Goal: Task Accomplishment & Management: Manage account settings

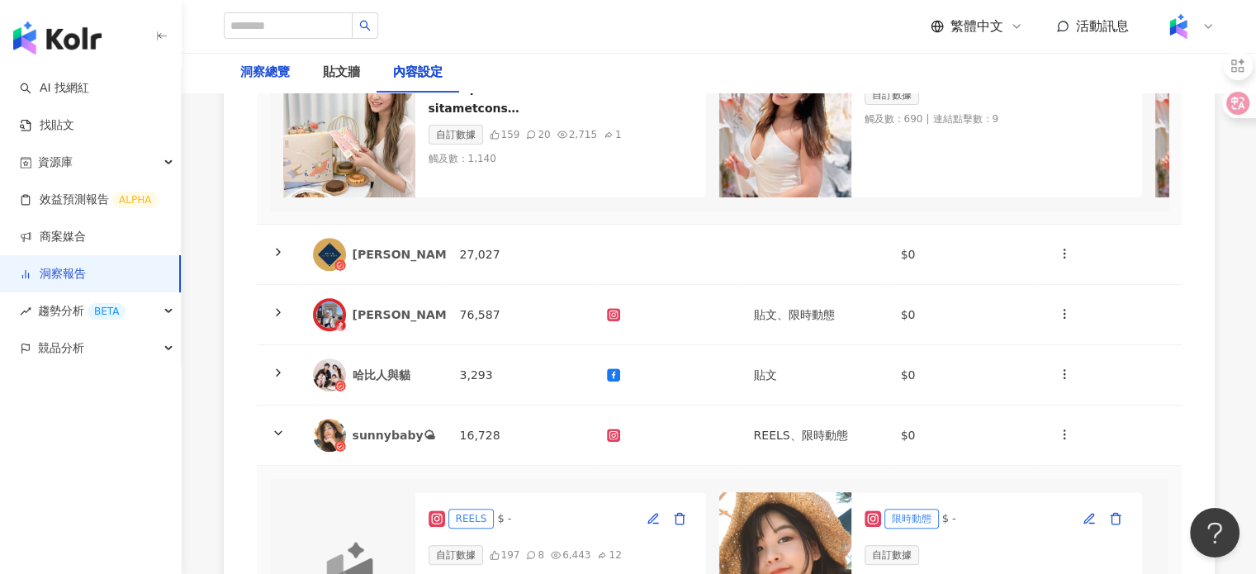
click at [274, 69] on div "洞察總覽" at bounding box center [265, 73] width 50 height 20
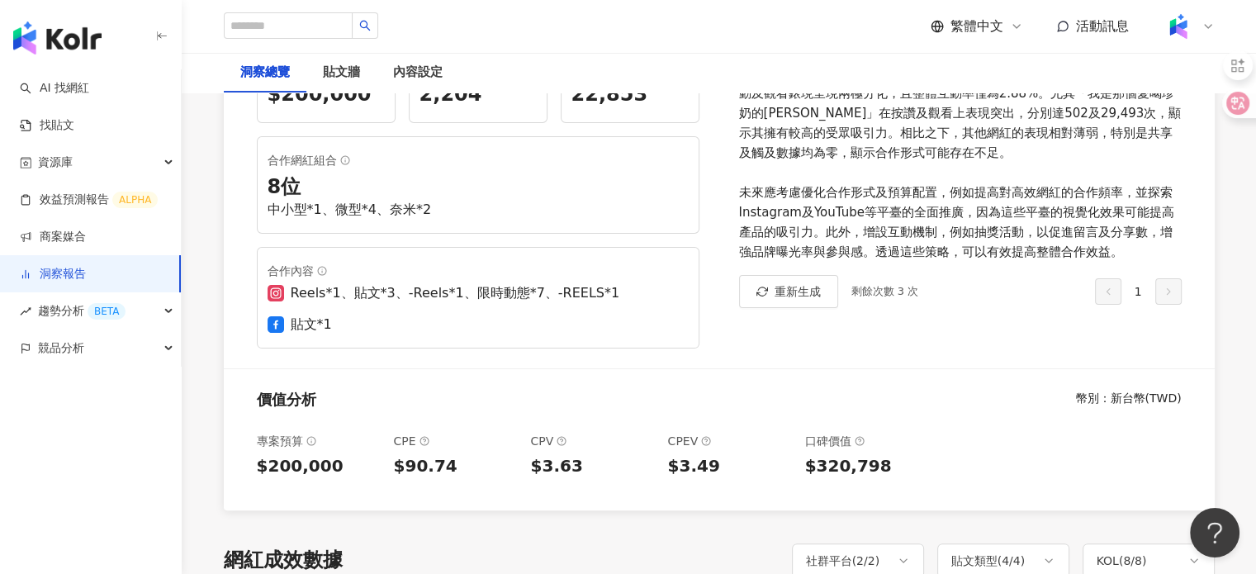
scroll to position [578, 0]
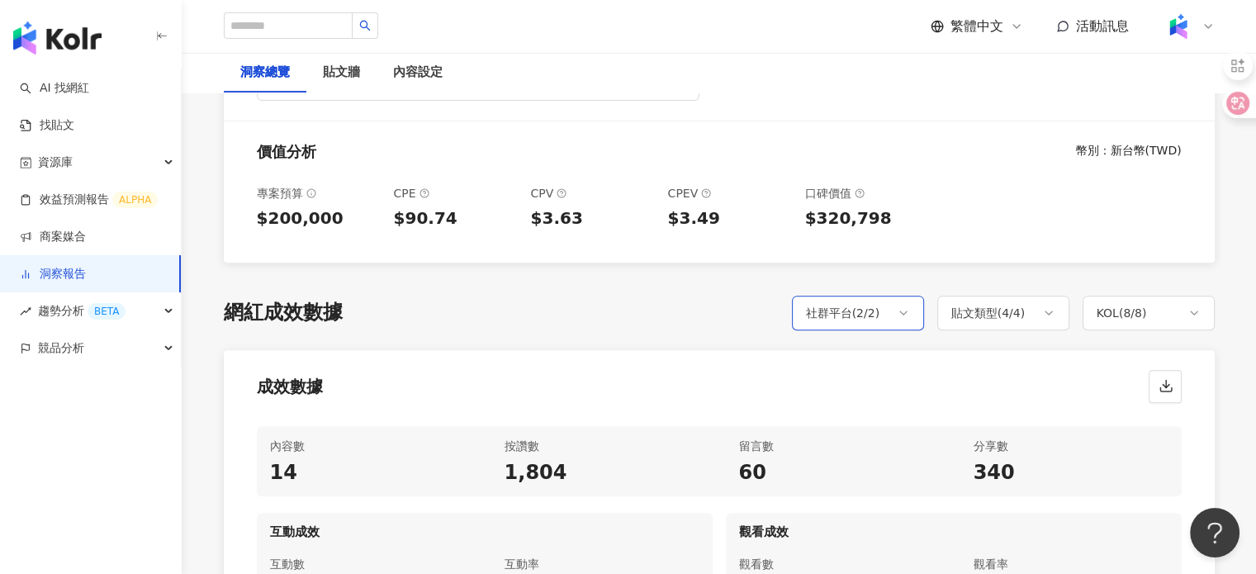
click at [870, 303] on div "社群平台 ( 2 / 2 )" at bounding box center [843, 313] width 74 height 20
click at [685, 377] on div "成效數據" at bounding box center [719, 381] width 991 height 63
click at [1032, 296] on div "貼文類型 ( 4 / 4 )" at bounding box center [1003, 313] width 132 height 35
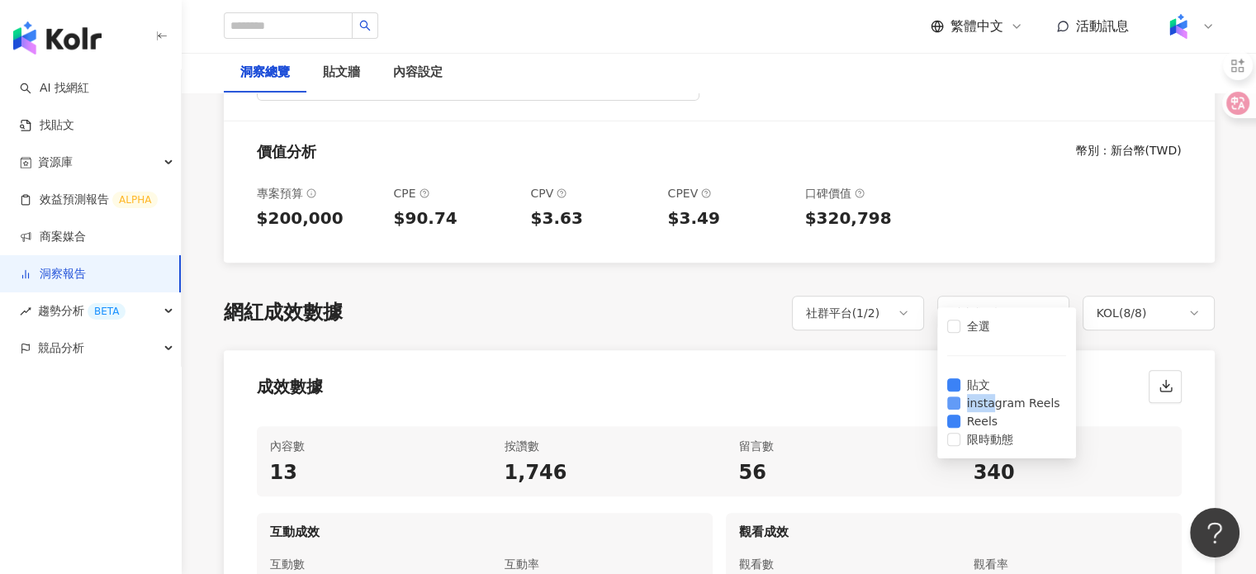
drag, startPoint x: 1004, startPoint y: 401, endPoint x: 975, endPoint y: 406, distance: 30.0
click at [975, 406] on span "instagram Reels" at bounding box center [1014, 403] width 107 height 18
click at [1029, 407] on label "instagram Reels" at bounding box center [1007, 403] width 120 height 18
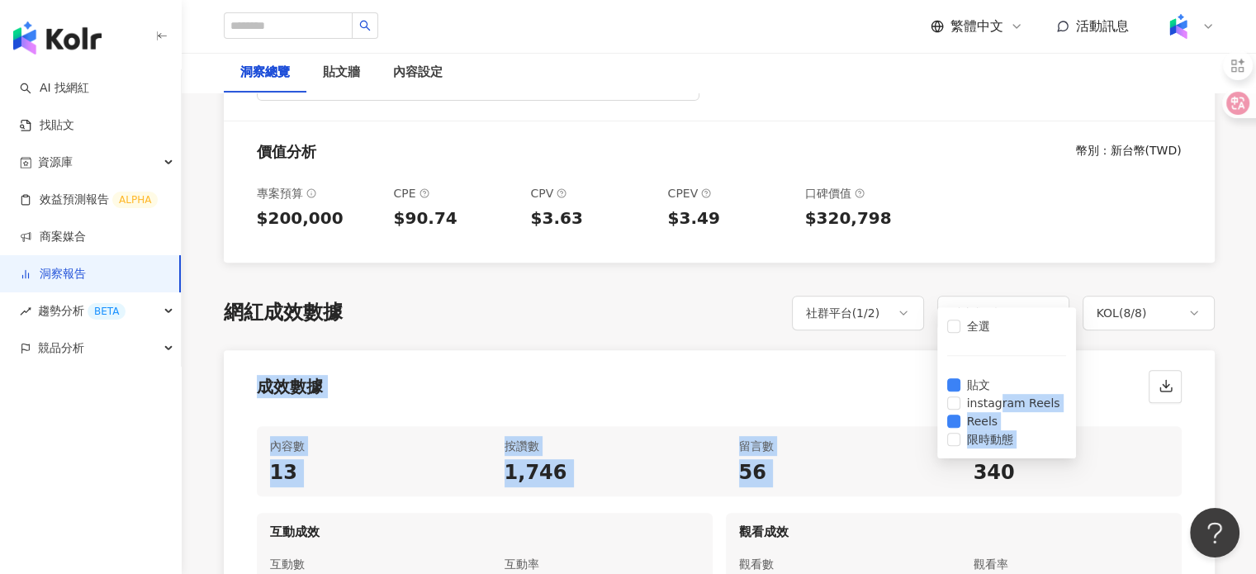
drag, startPoint x: 1011, startPoint y: 396, endPoint x: 1092, endPoint y: 396, distance: 80.9
click at [1092, 396] on div "網紅成效數據 社群平台 ( 1 / 2 ) 貼文類型 ( 4 / 4 ) KOL ( 8 / 8 ) 全選 Instagram Facebook 全選 貼文 …" at bounding box center [719, 533] width 991 height 475
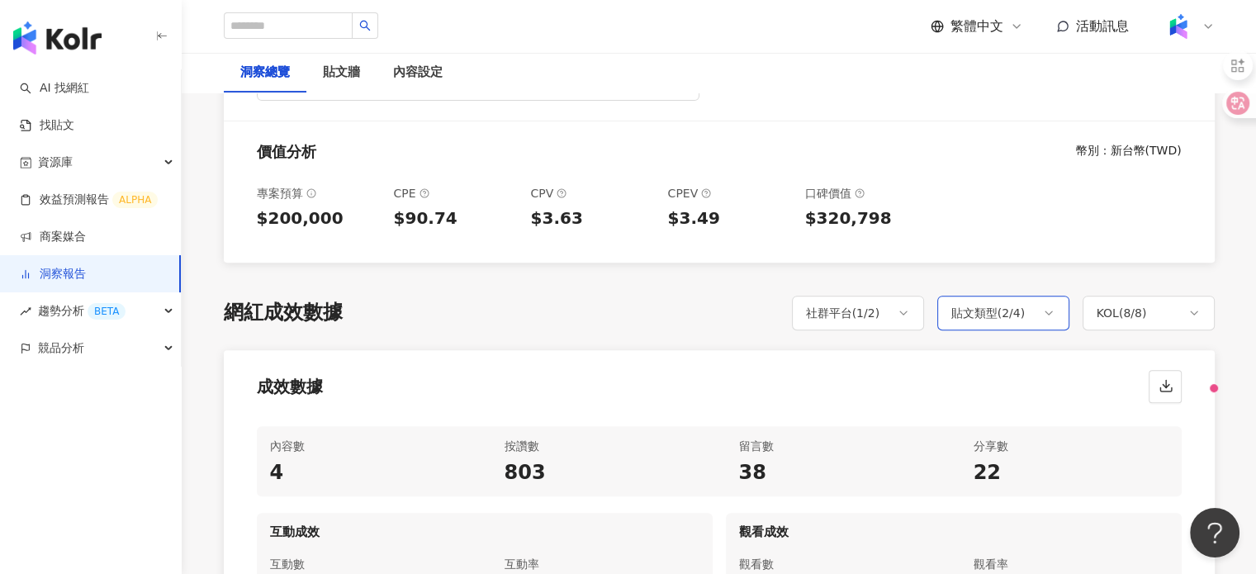
click at [982, 303] on div "貼文類型 ( 2 / 4 )" at bounding box center [988, 313] width 74 height 20
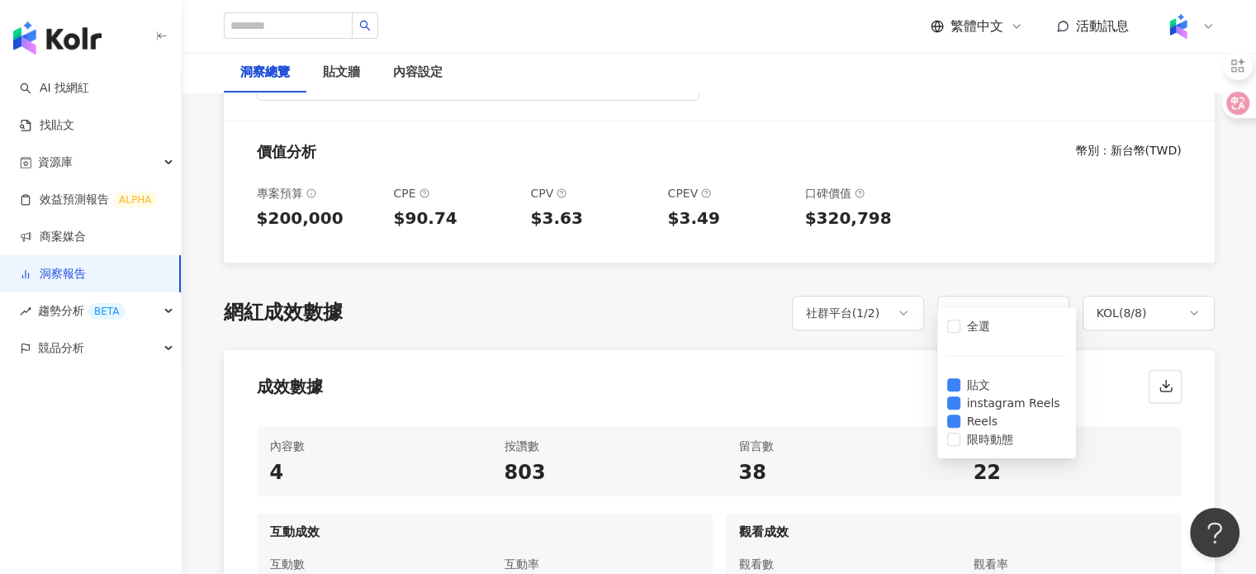
click at [849, 378] on div "成效數據" at bounding box center [719, 381] width 991 height 63
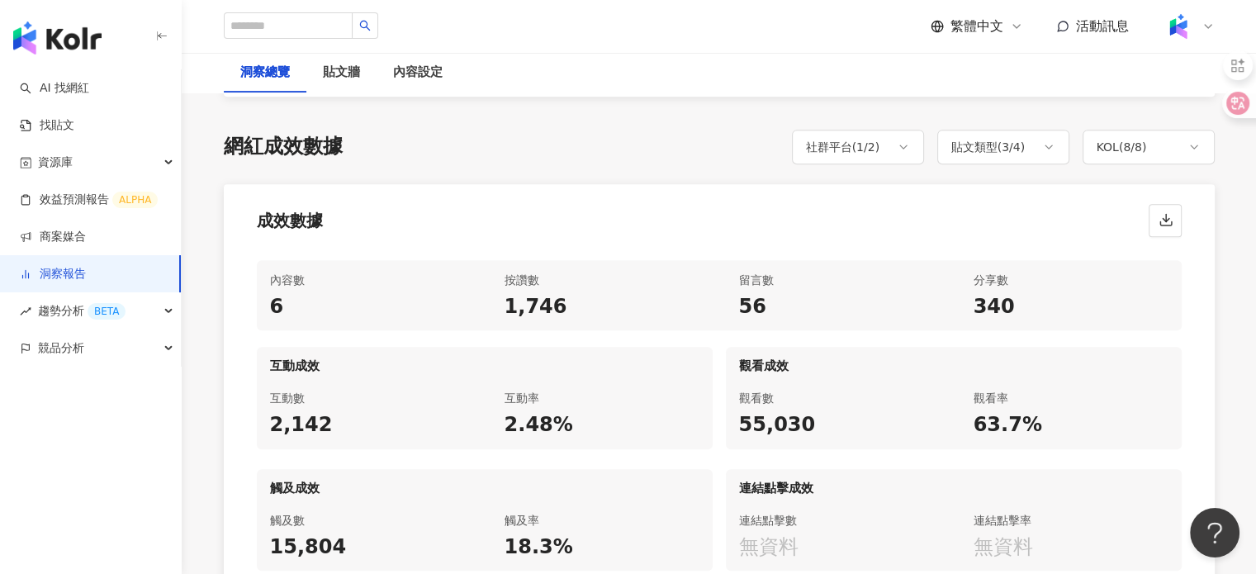
scroll to position [743, 0]
click at [1032, 130] on div "貼文類型 ( 3 / 4 )" at bounding box center [1003, 147] width 132 height 35
click at [988, 235] on span "instagram Reels" at bounding box center [1014, 238] width 107 height 18
click at [1018, 232] on span "instagram Reels" at bounding box center [1014, 238] width 107 height 18
click at [1008, 229] on span "instagram Reels" at bounding box center [1014, 238] width 107 height 18
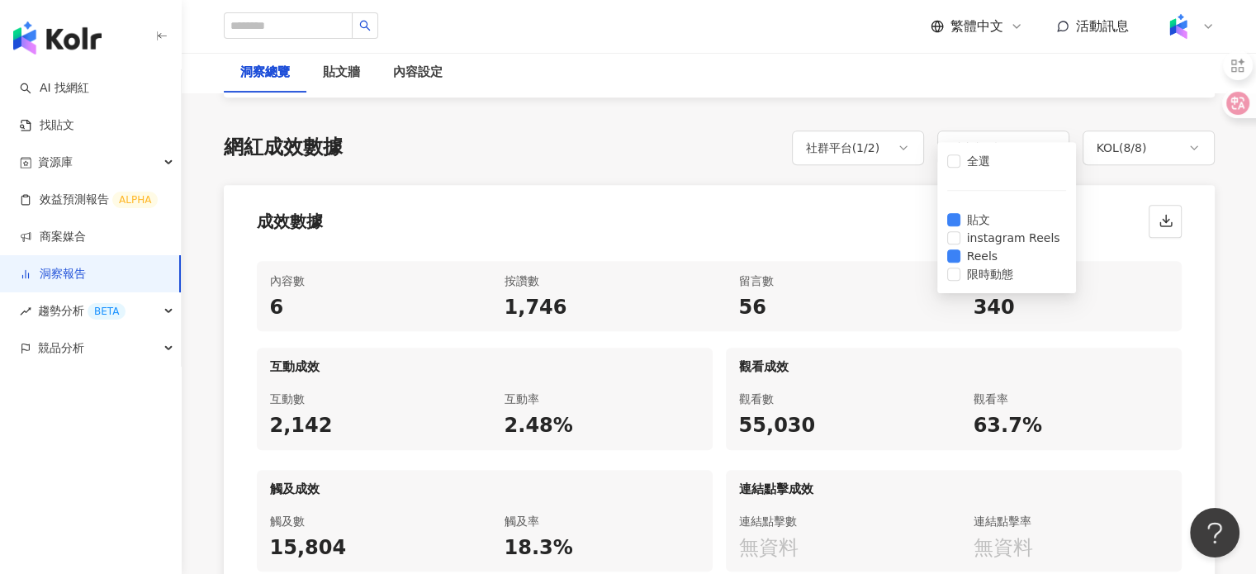
click at [886, 197] on div "成效數據" at bounding box center [719, 216] width 991 height 63
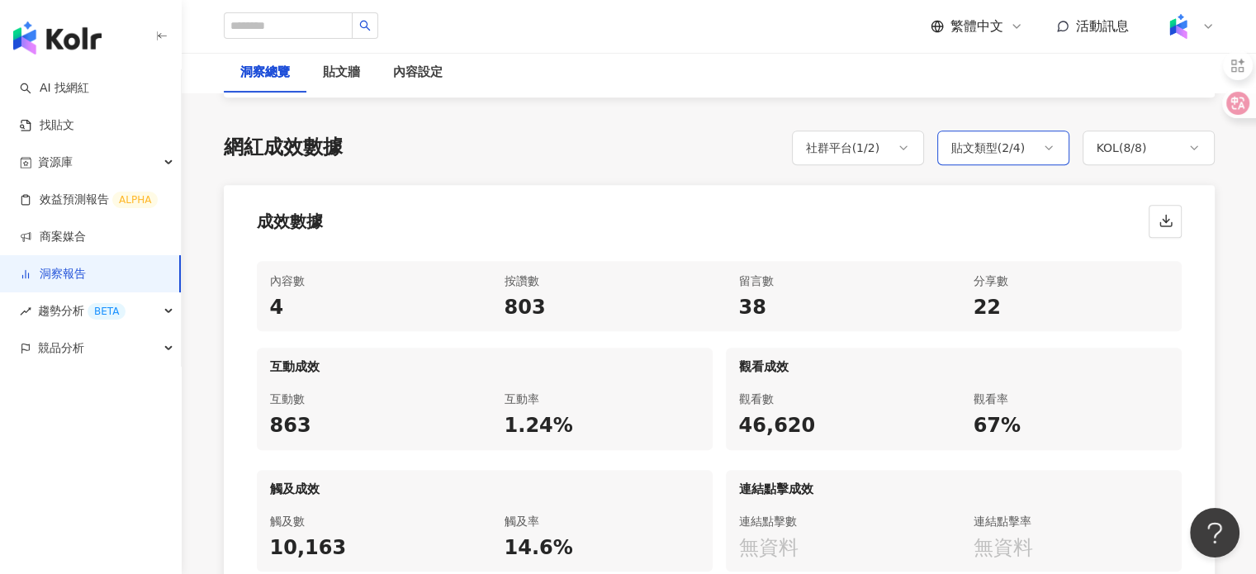
click at [956, 138] on div "貼文類型 ( 2 / 4 )" at bounding box center [988, 148] width 74 height 20
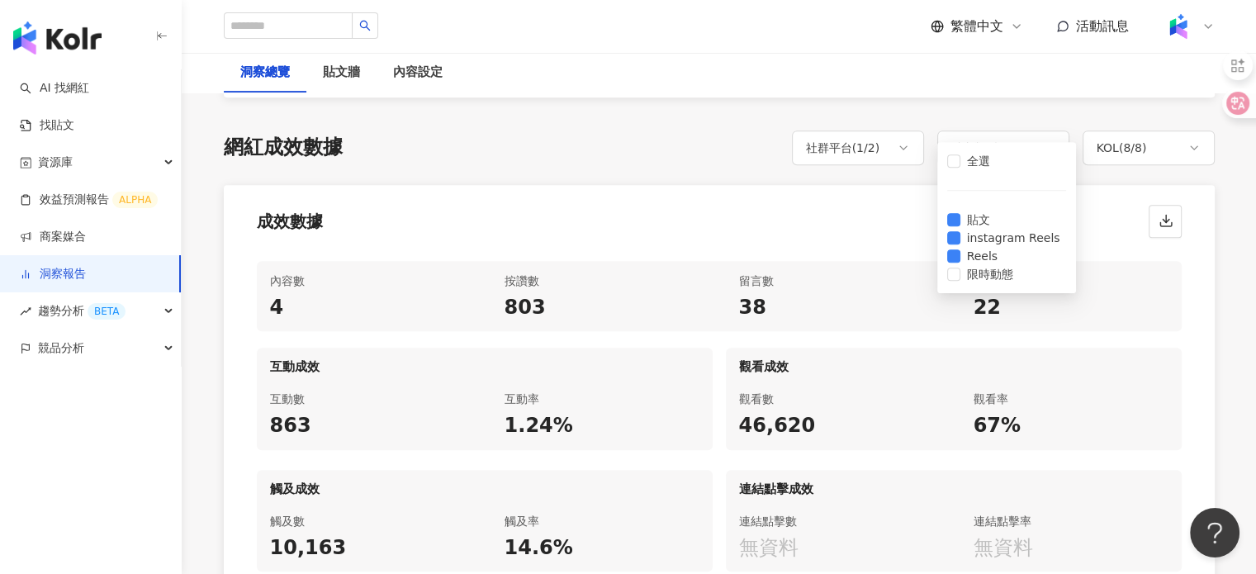
click at [834, 206] on div "成效數據" at bounding box center [719, 216] width 991 height 63
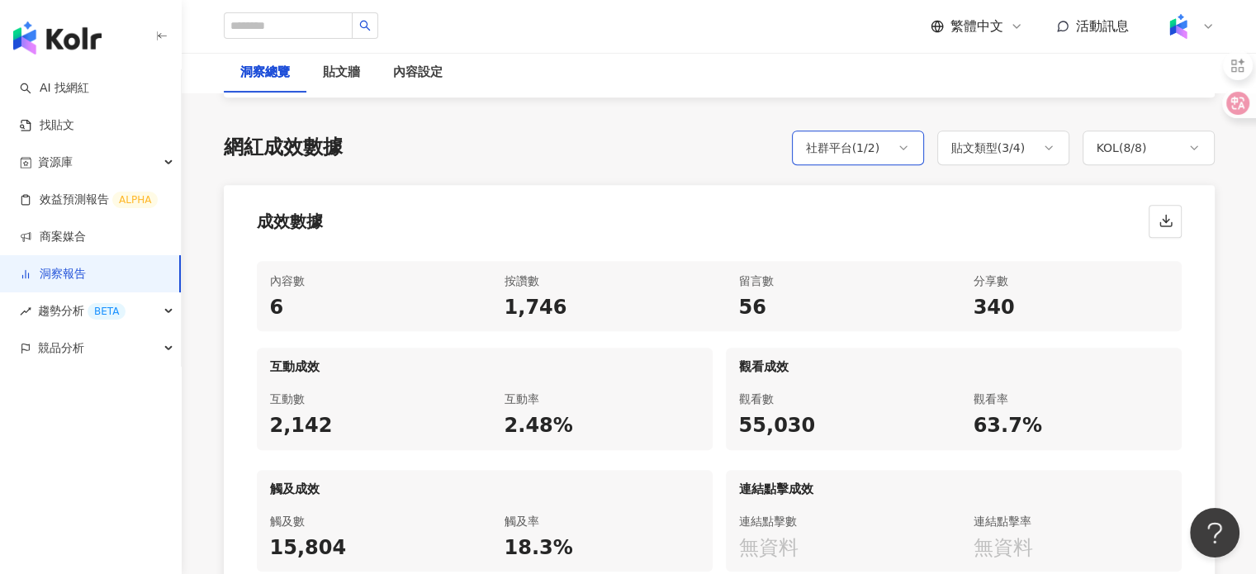
click at [906, 141] on icon at bounding box center [903, 147] width 13 height 13
click at [1022, 185] on div "成效數據" at bounding box center [719, 216] width 991 height 63
click at [1141, 138] on div "KOL ( 8 / 8 )" at bounding box center [1122, 148] width 50 height 20
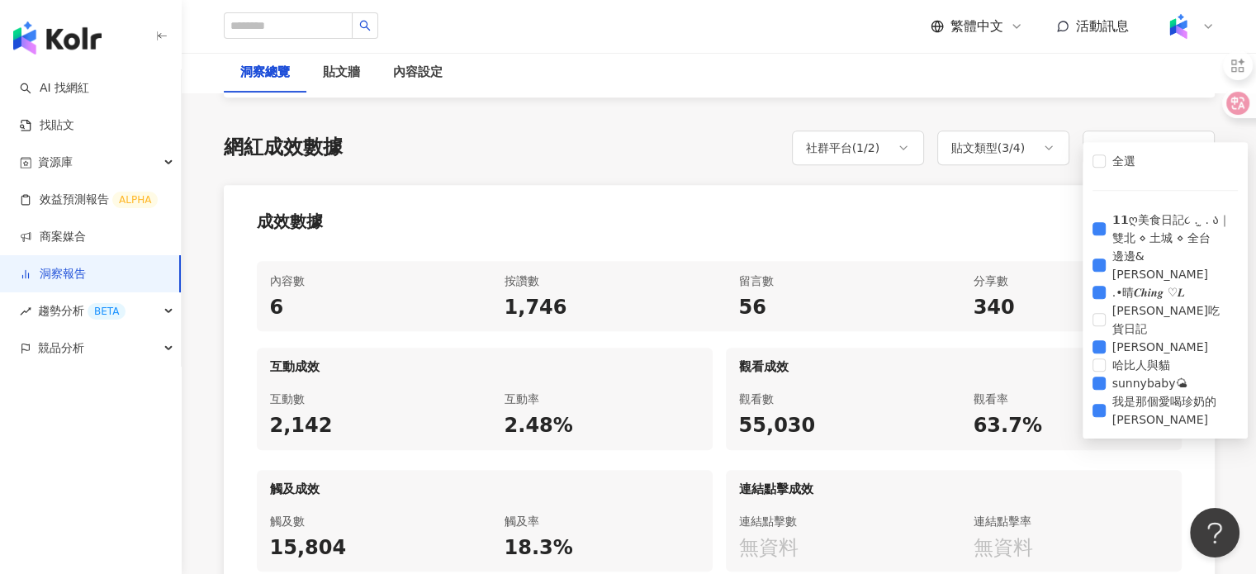
click at [979, 206] on div "成效數據" at bounding box center [719, 216] width 991 height 63
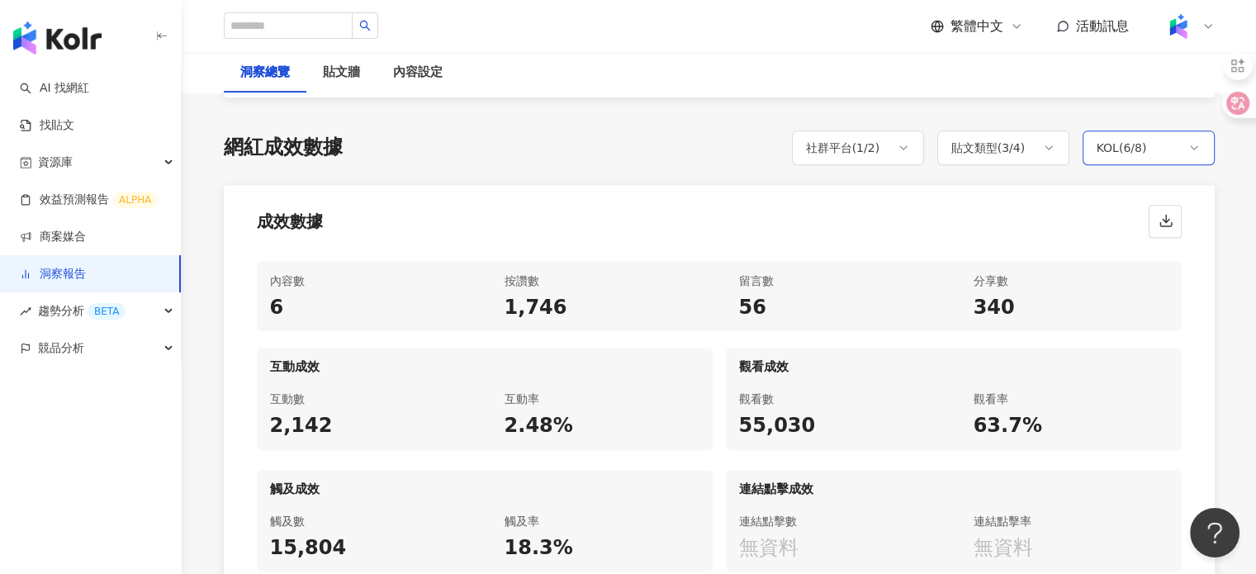
click at [1170, 130] on div "KOL ( 6 / 8 )" at bounding box center [1149, 147] width 132 height 35
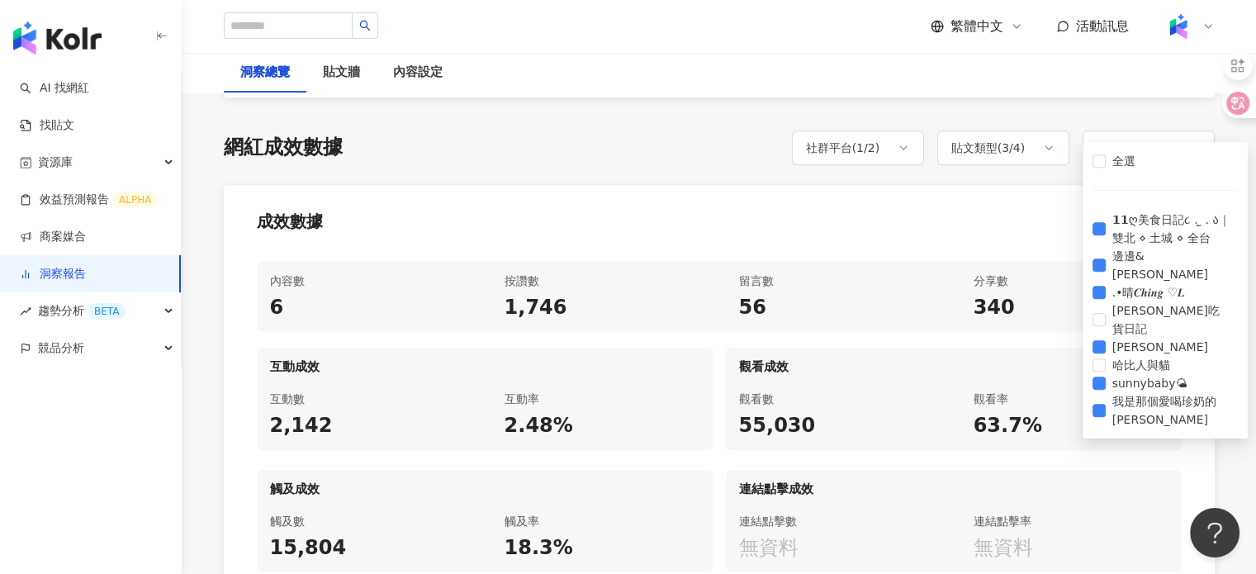
click at [928, 206] on div "成效數據" at bounding box center [719, 216] width 991 height 63
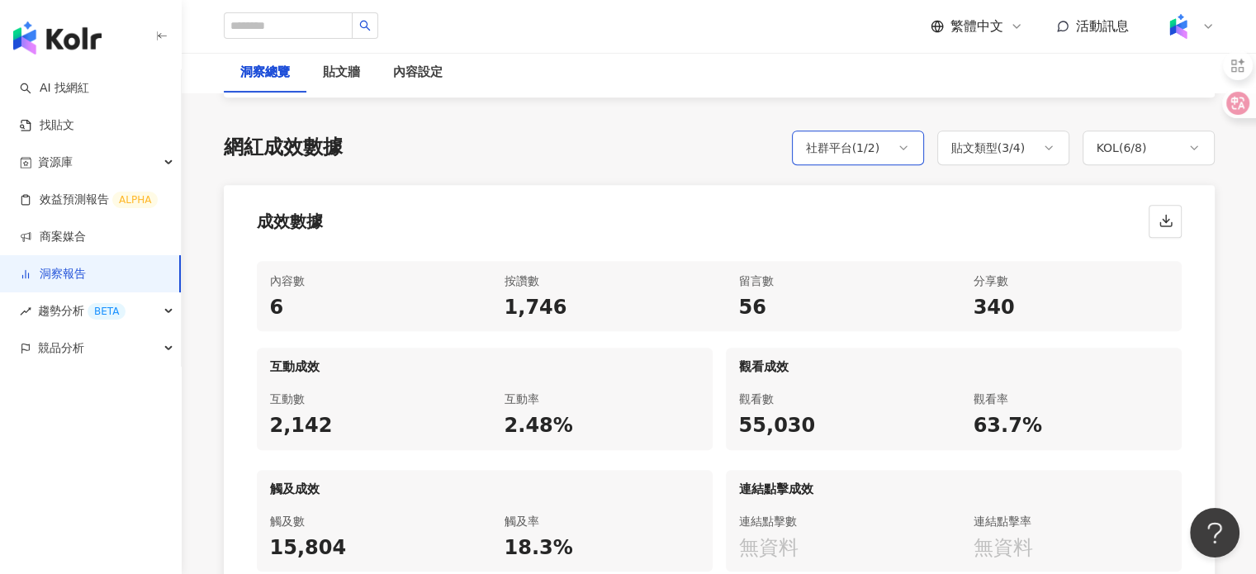
click at [879, 138] on div "社群平台 ( 1 / 2 )" at bounding box center [843, 148] width 74 height 20
click at [991, 185] on div "成效數據" at bounding box center [719, 216] width 991 height 63
click at [526, 412] on div "2.48%" at bounding box center [602, 426] width 195 height 28
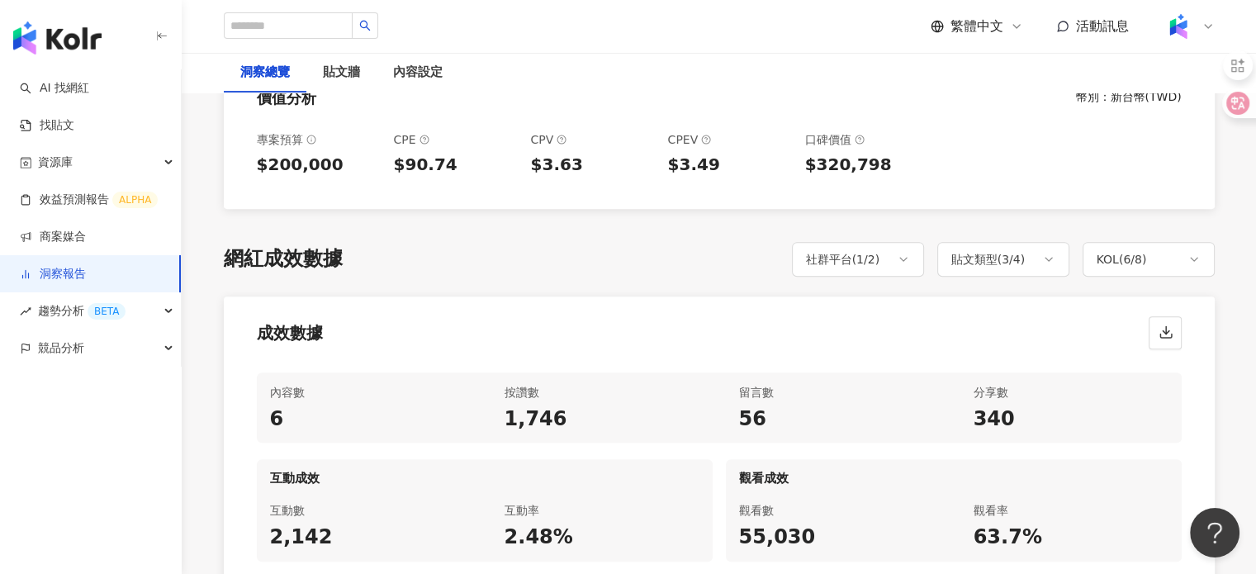
scroll to position [661, 0]
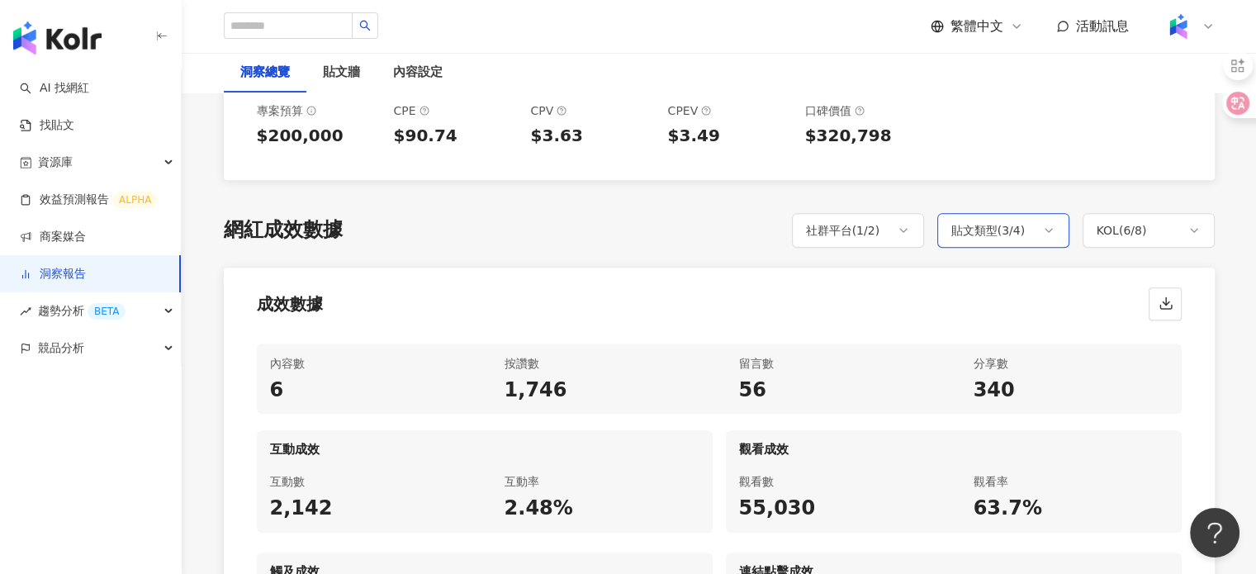
click at [1060, 213] on div "貼文類型 ( 3 / 4 )" at bounding box center [1003, 230] width 132 height 35
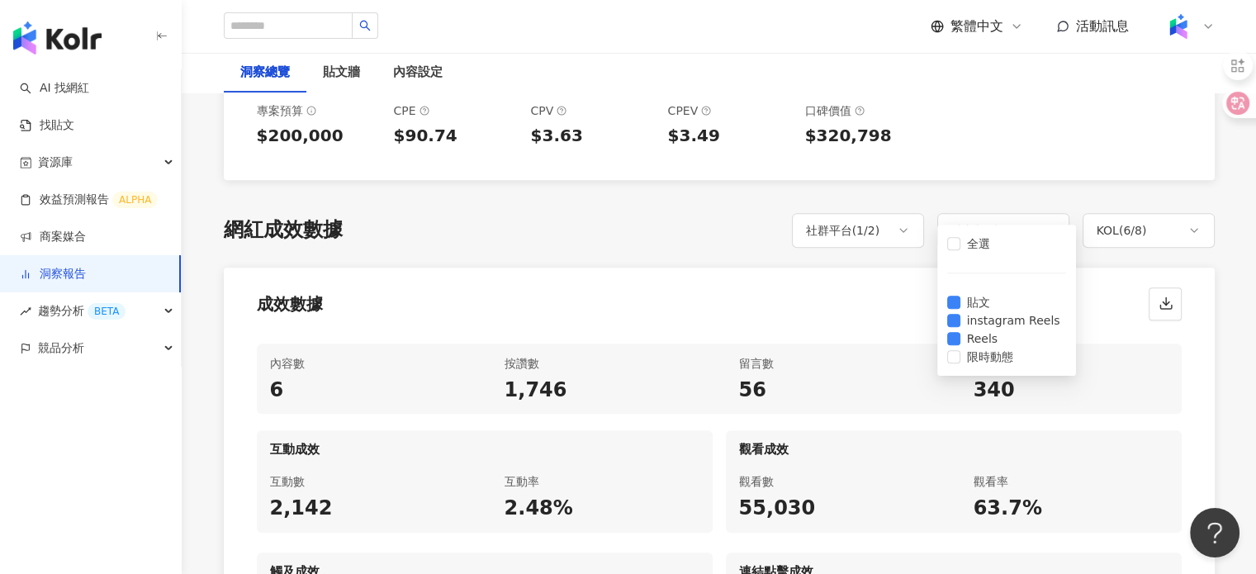
scroll to position [743, 0]
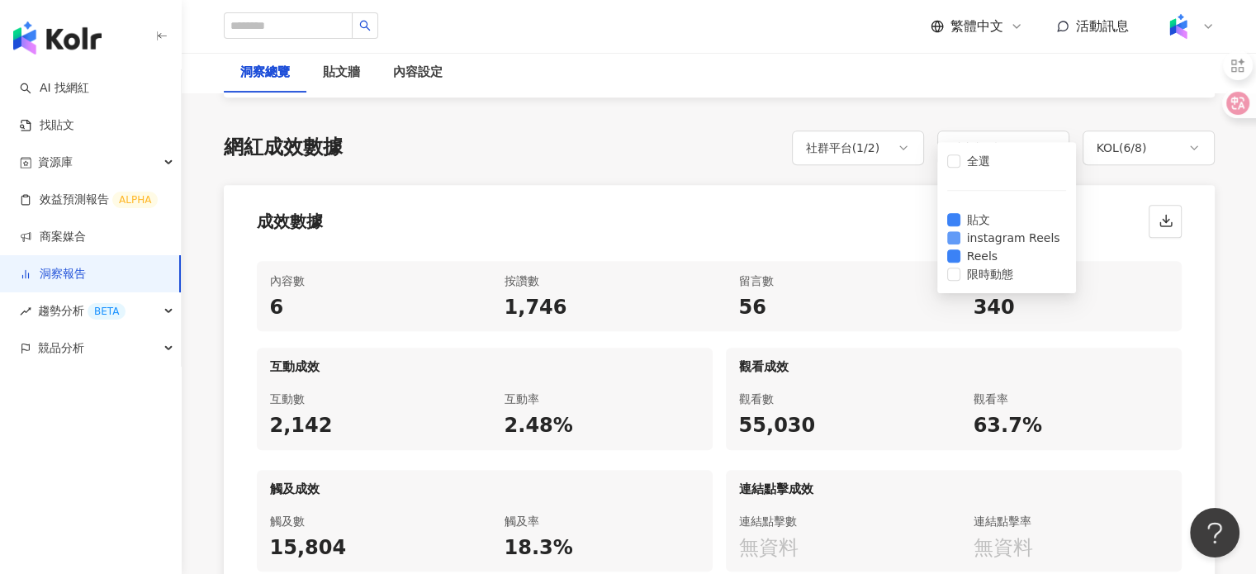
click at [1016, 229] on span "instagram Reels" at bounding box center [1014, 238] width 107 height 18
click at [1032, 230] on span "instagram Reels" at bounding box center [1014, 238] width 107 height 18
click at [998, 239] on span "instagram Reels" at bounding box center [1014, 238] width 107 height 18
click at [912, 261] on div "留言數 56" at bounding box center [836, 296] width 221 height 71
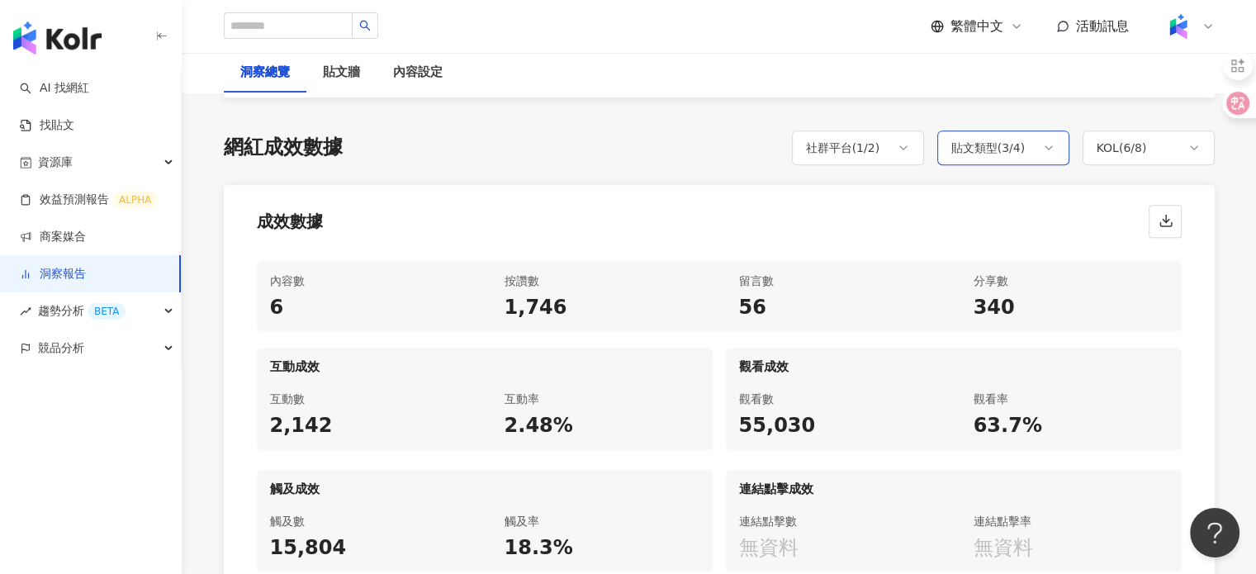
click at [962, 138] on div "貼文類型 ( 3 / 4 )" at bounding box center [988, 148] width 74 height 20
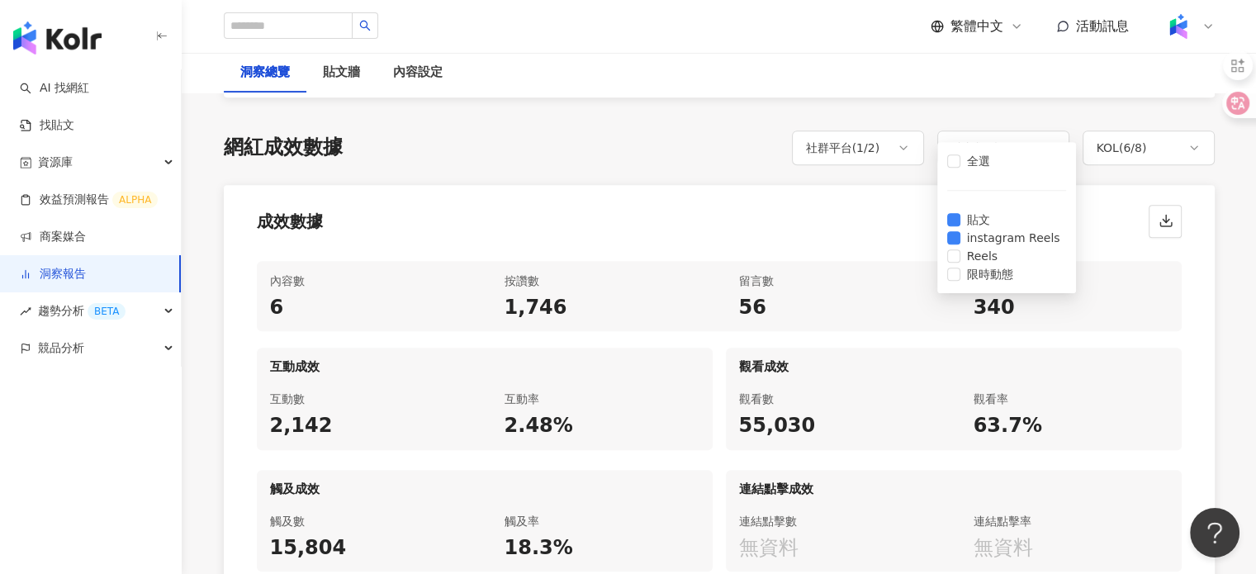
click at [891, 213] on div "成效數據" at bounding box center [719, 216] width 991 height 63
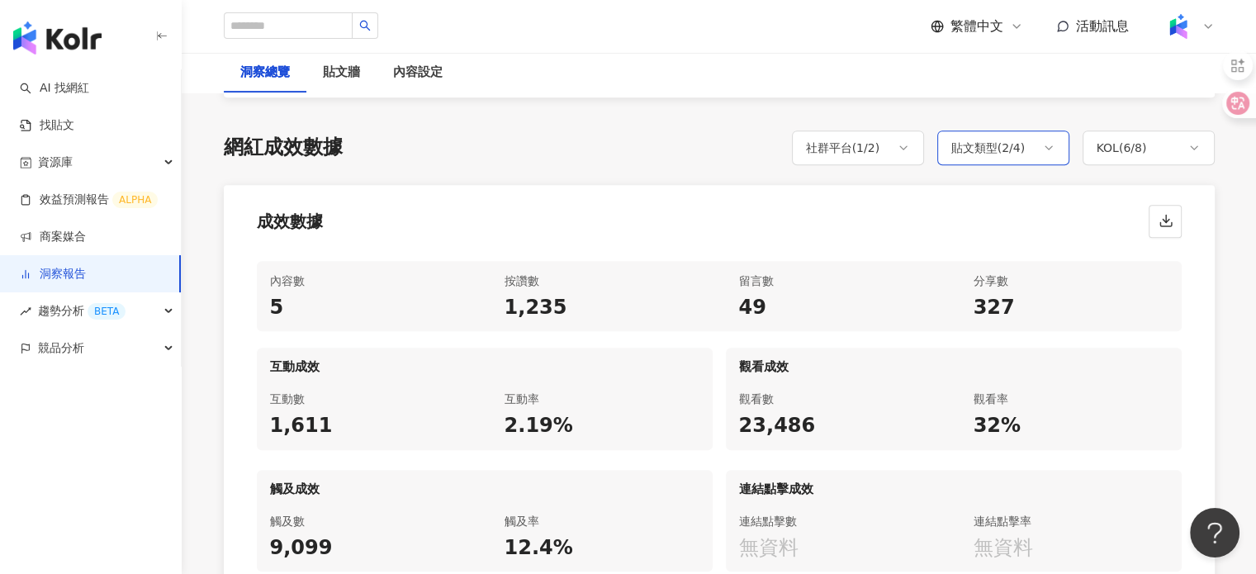
click at [963, 130] on div "貼文類型 ( 2 / 4 )" at bounding box center [1003, 147] width 132 height 35
click at [993, 130] on div "貼文類型 ( 2 / 4 )" at bounding box center [1003, 147] width 132 height 35
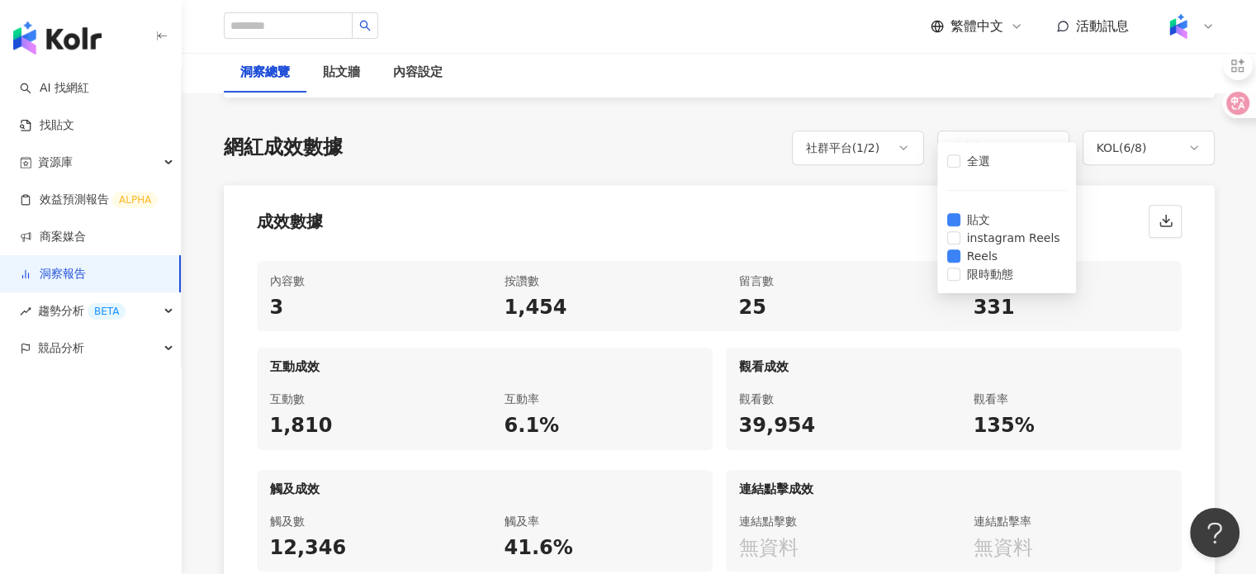
click at [918, 248] on div "內容數 3 按讚數 1,454 留言數 25 分享數 331 互動成效 互動數 1,810 互動率 6.1% 觀看成效 觀看數 39,954 觀看率 135%…" at bounding box center [719, 427] width 991 height 358
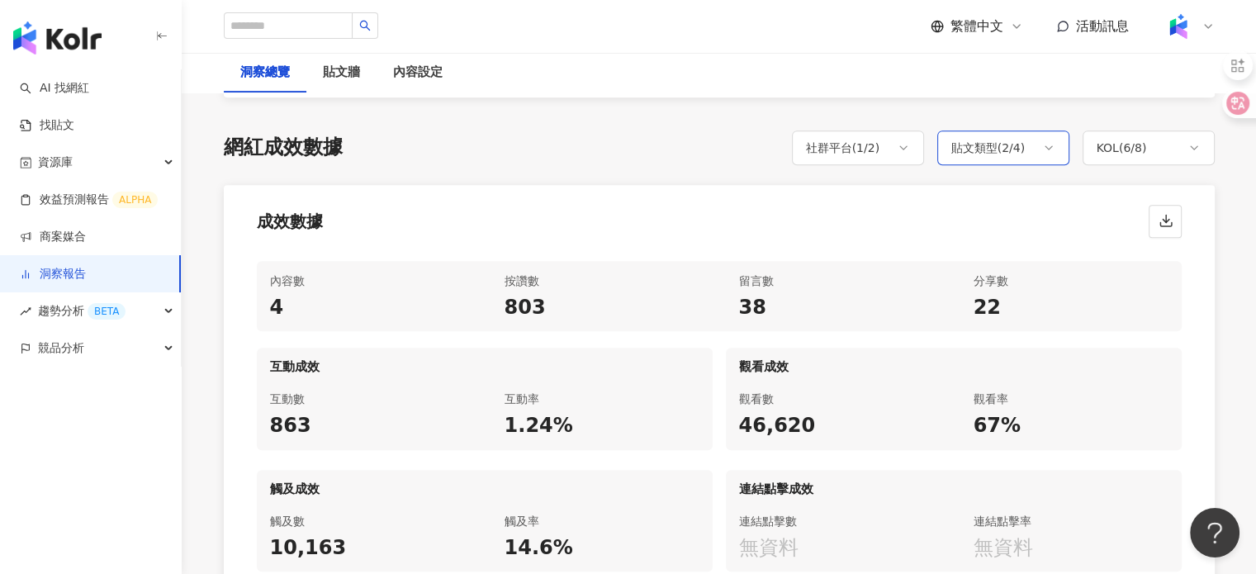
click at [994, 131] on div "網紅成效數據 社群平台 ( 1 / 2 ) 貼文類型 ( 2 / 4 ) KOL ( 6 / 8 ) 全選 Instagram Facebook 全選 貼文 …" at bounding box center [719, 367] width 991 height 475
click at [968, 138] on div "貼文類型 ( 2 / 4 )" at bounding box center [988, 148] width 74 height 20
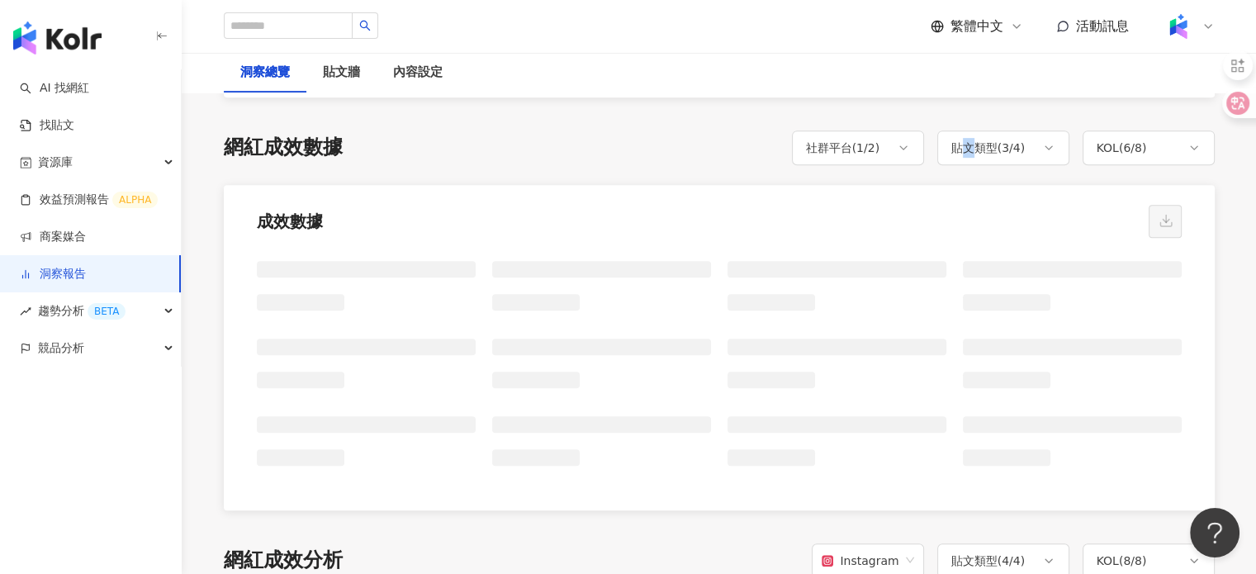
click at [913, 248] on div at bounding box center [719, 379] width 991 height 263
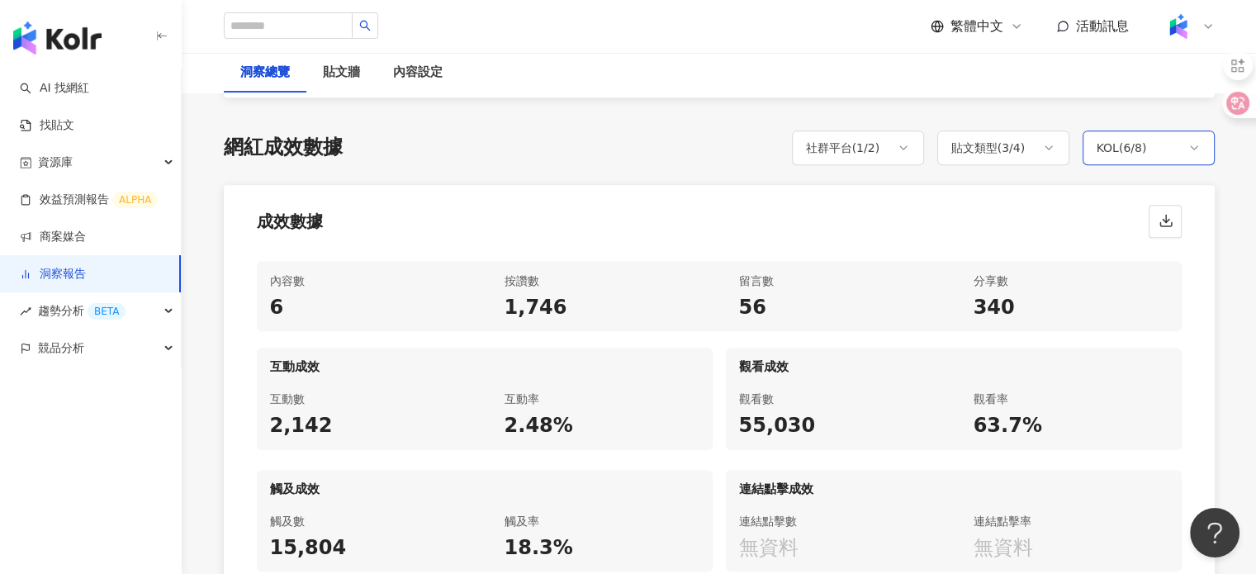
click at [1118, 138] on div "KOL ( 6 / 8 )" at bounding box center [1122, 148] width 50 height 20
click at [1070, 212] on div "成效數據" at bounding box center [719, 216] width 991 height 63
click at [393, 80] on div "內容設定" at bounding box center [418, 73] width 50 height 20
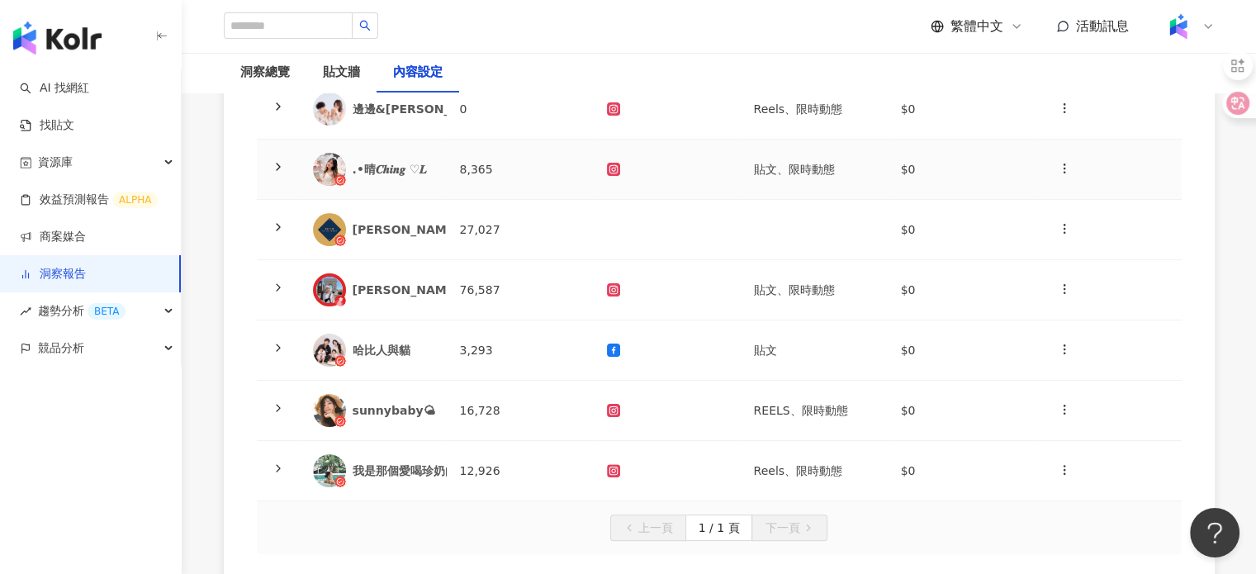
scroll to position [248, 0]
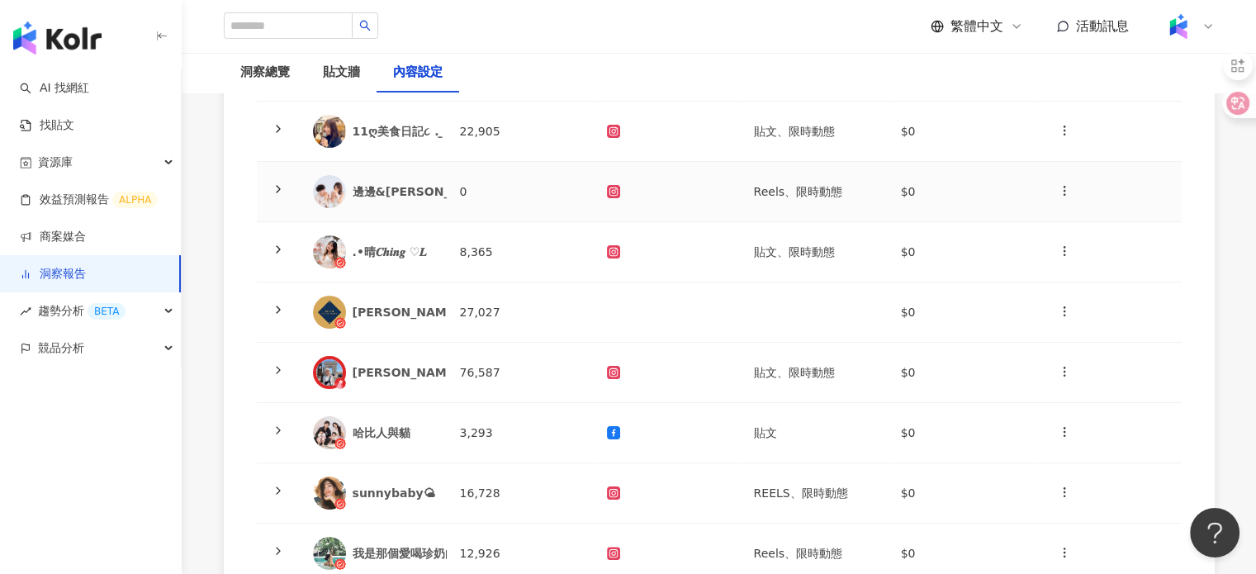
click at [469, 203] on td "0" at bounding box center [520, 192] width 147 height 60
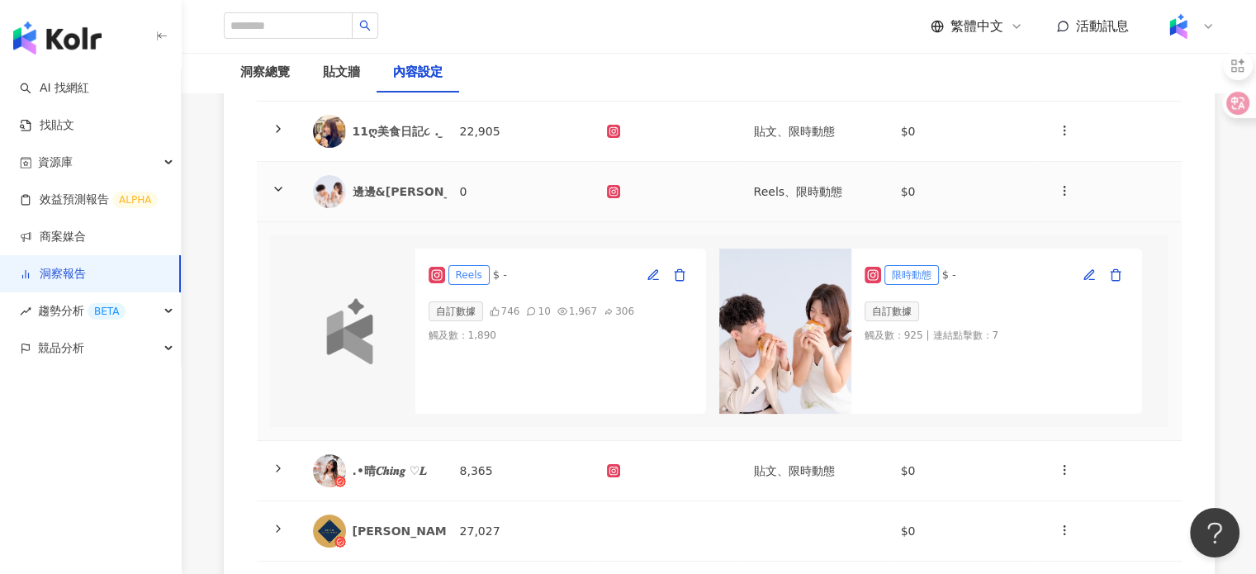
click at [469, 203] on td "0" at bounding box center [520, 192] width 147 height 60
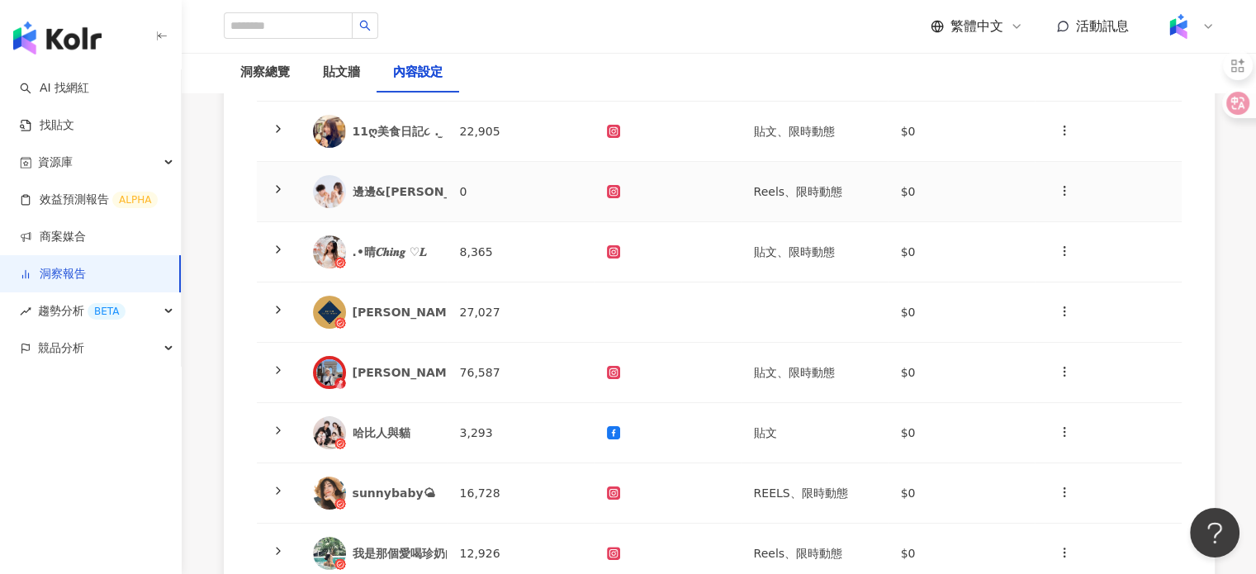
click at [469, 203] on td "0" at bounding box center [520, 192] width 147 height 60
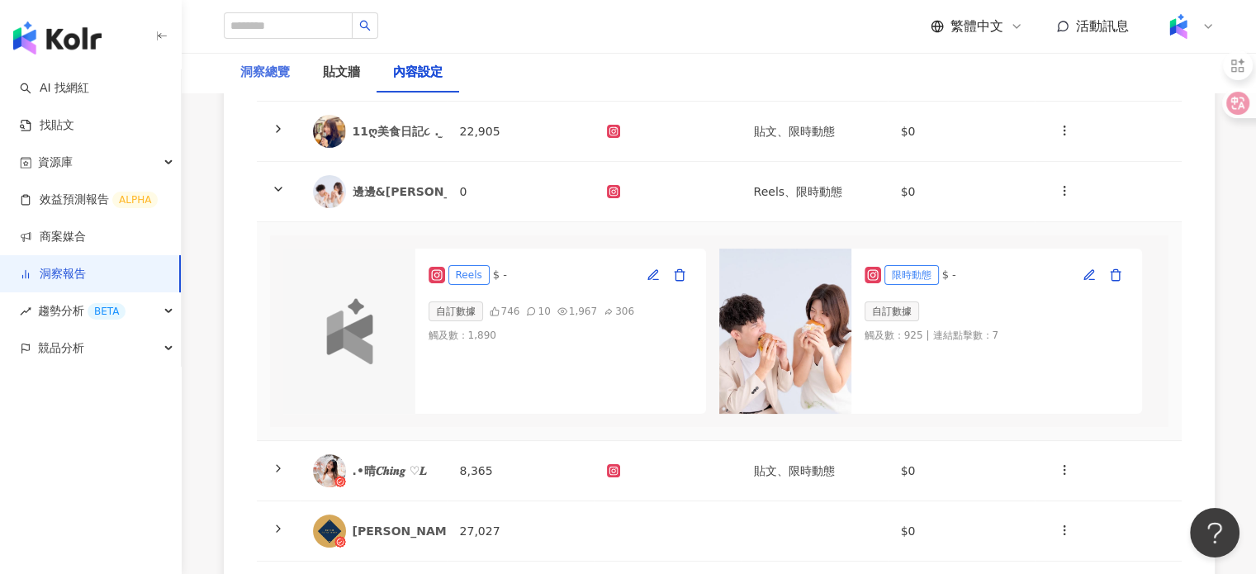
click at [260, 88] on div "洞察總覽" at bounding box center [265, 73] width 83 height 40
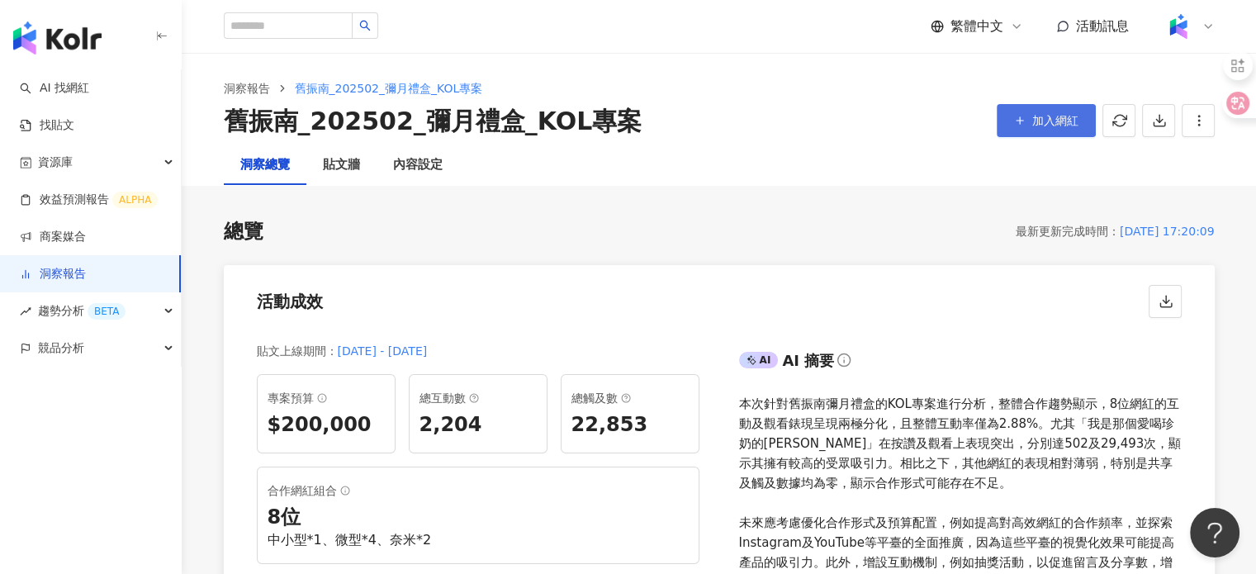
click at [1074, 123] on span "加入網紅" at bounding box center [1055, 120] width 46 height 13
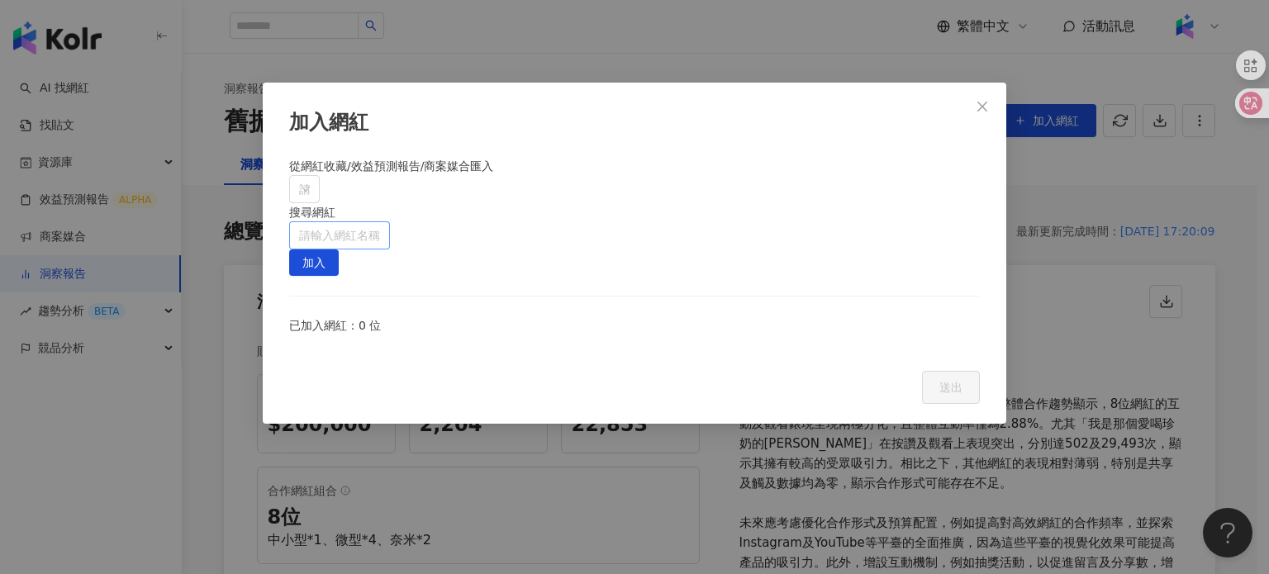
click at [380, 222] on input "search" at bounding box center [339, 235] width 81 height 26
type input "*"
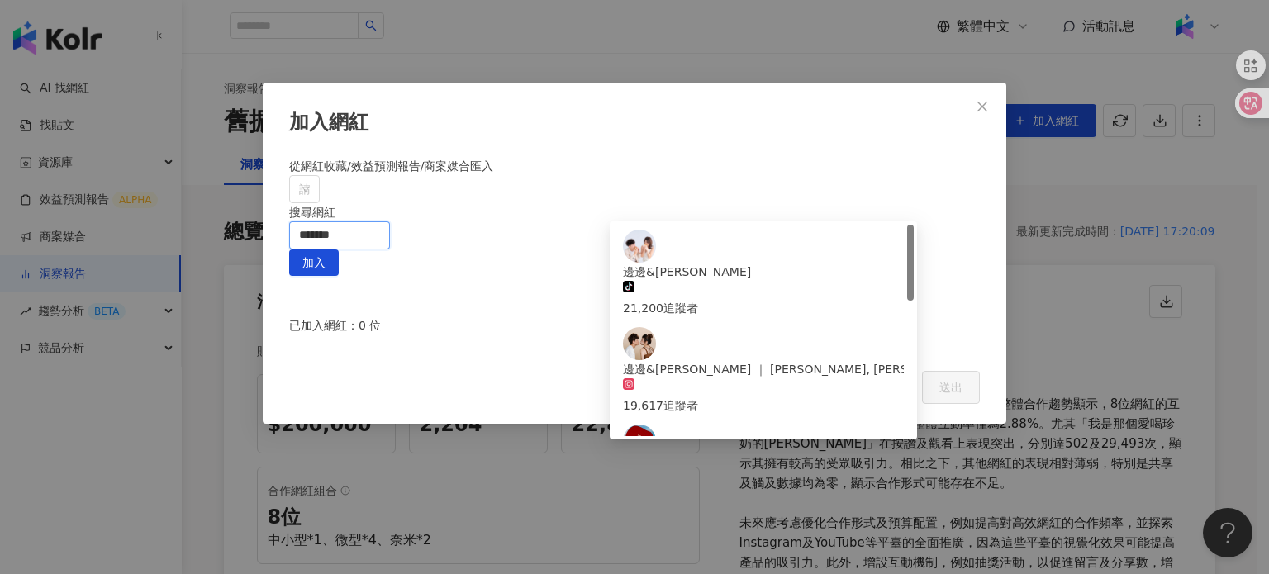
type input "*****"
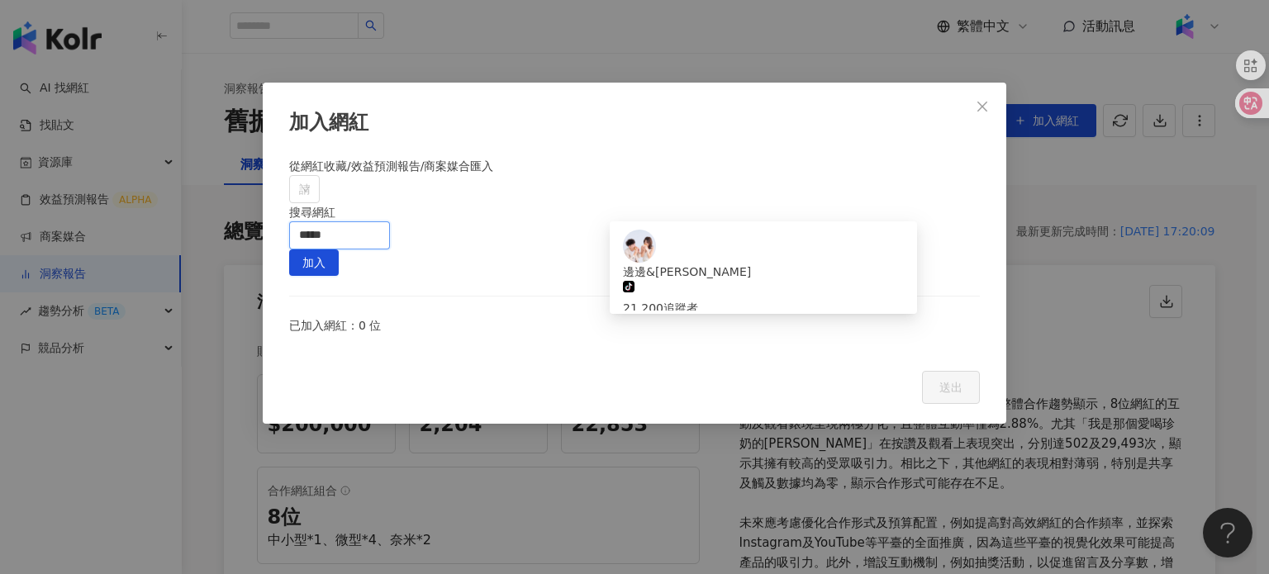
click at [793, 327] on div "邊邊&艾倫 ｜ CHEN, WEI-CHI 19,617 追蹤者" at bounding box center [763, 371] width 281 height 88
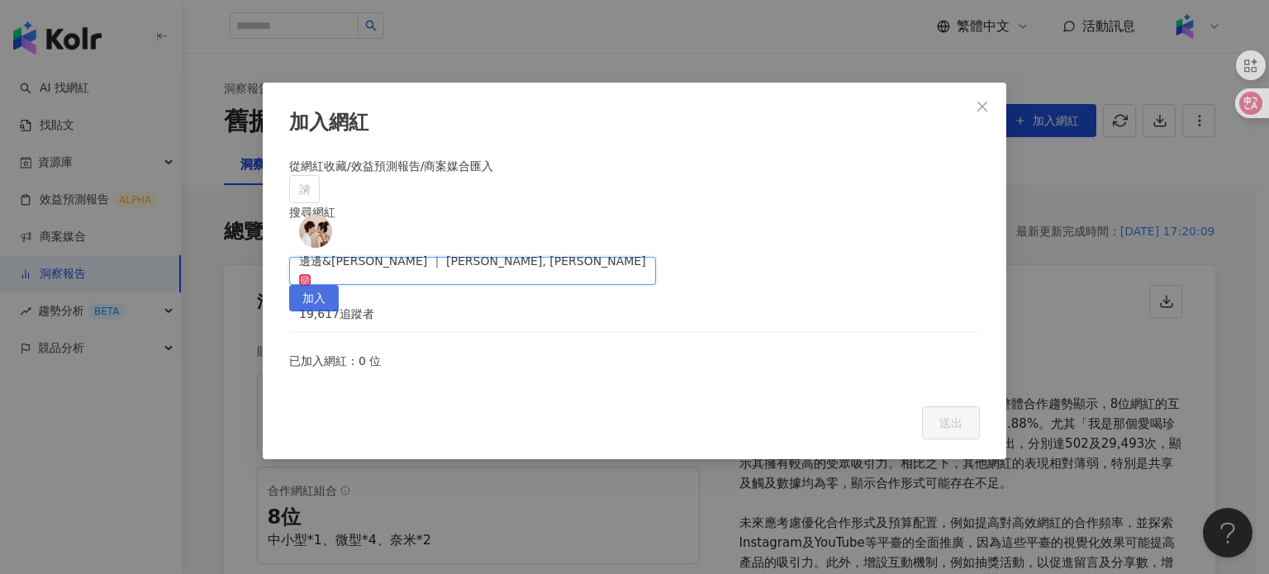
click at [339, 285] on button "加入" at bounding box center [314, 298] width 50 height 26
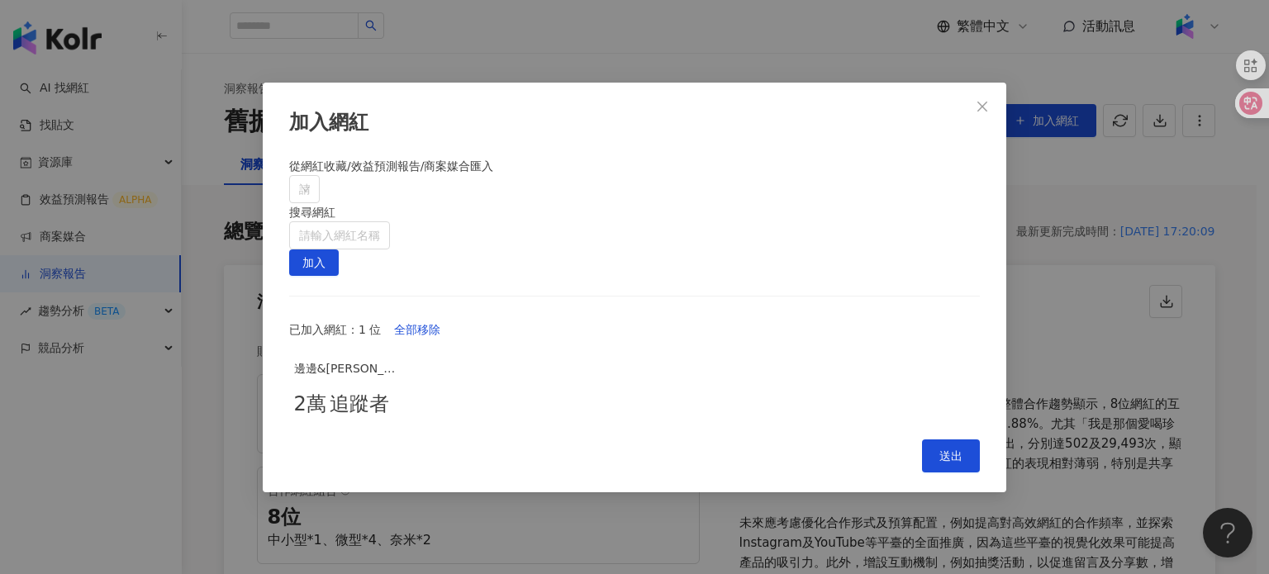
click at [945, 492] on div "加入網紅 從網紅收藏/效益預測報告/商案媒合匯入 請搜尋或選擇 搜尋網紅 請輸入網紅名稱 加入 已加入網紅：1 位 全部移除 邊邊&艾倫 ｜ CHEN, WE…" at bounding box center [634, 288] width 743 height 410
click at [942, 472] on button "送出" at bounding box center [951, 455] width 58 height 33
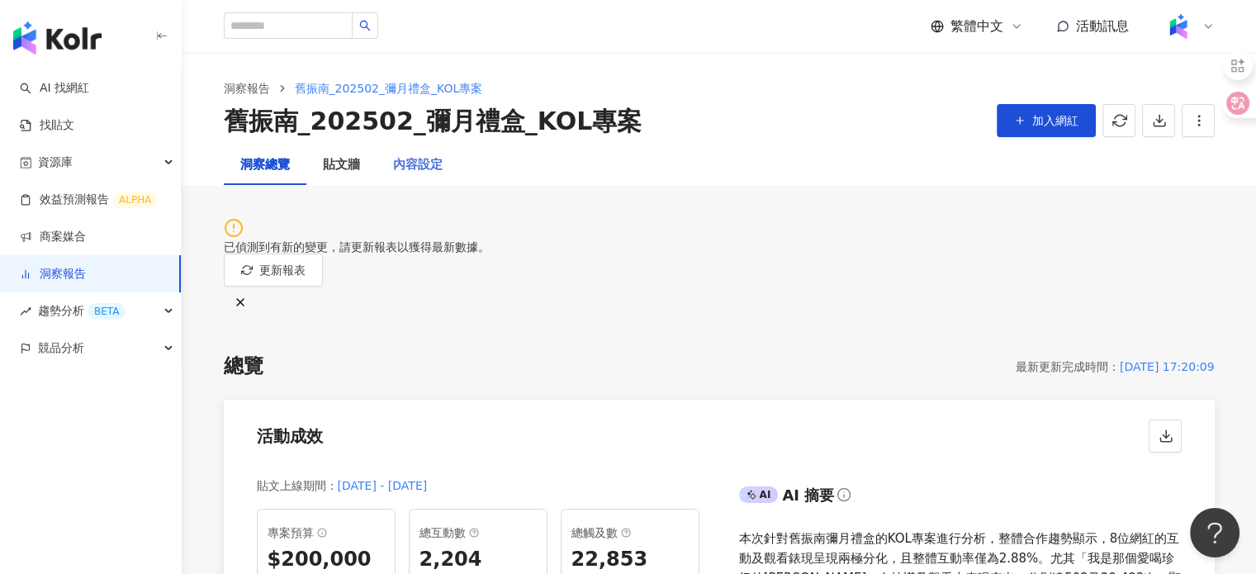
click at [416, 153] on div "內容設定" at bounding box center [418, 165] width 83 height 40
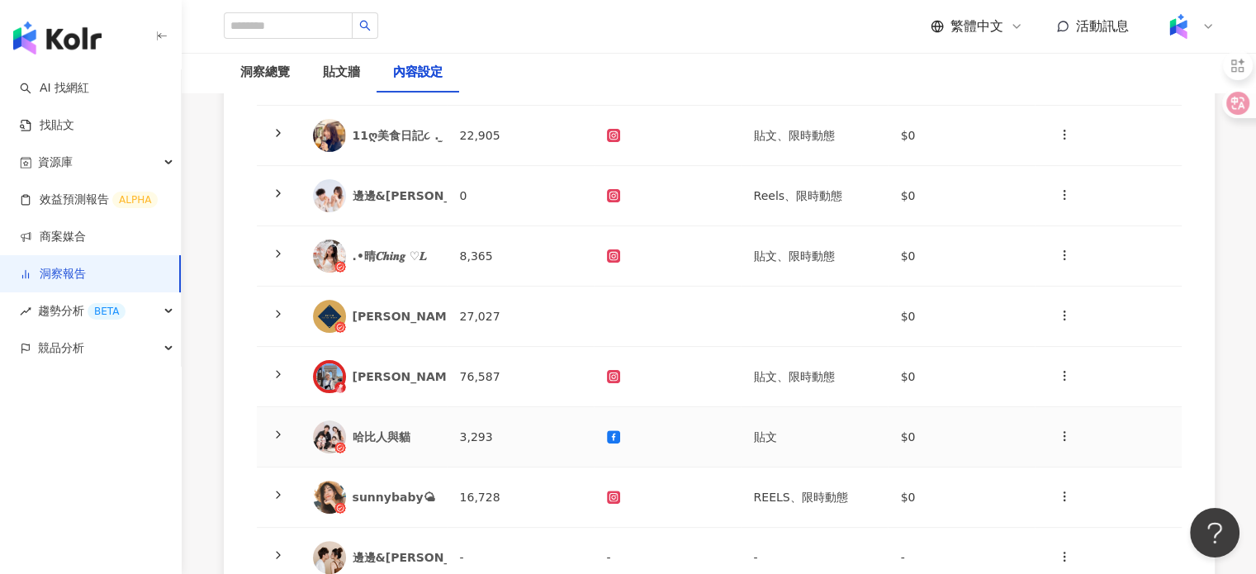
scroll to position [578, 0]
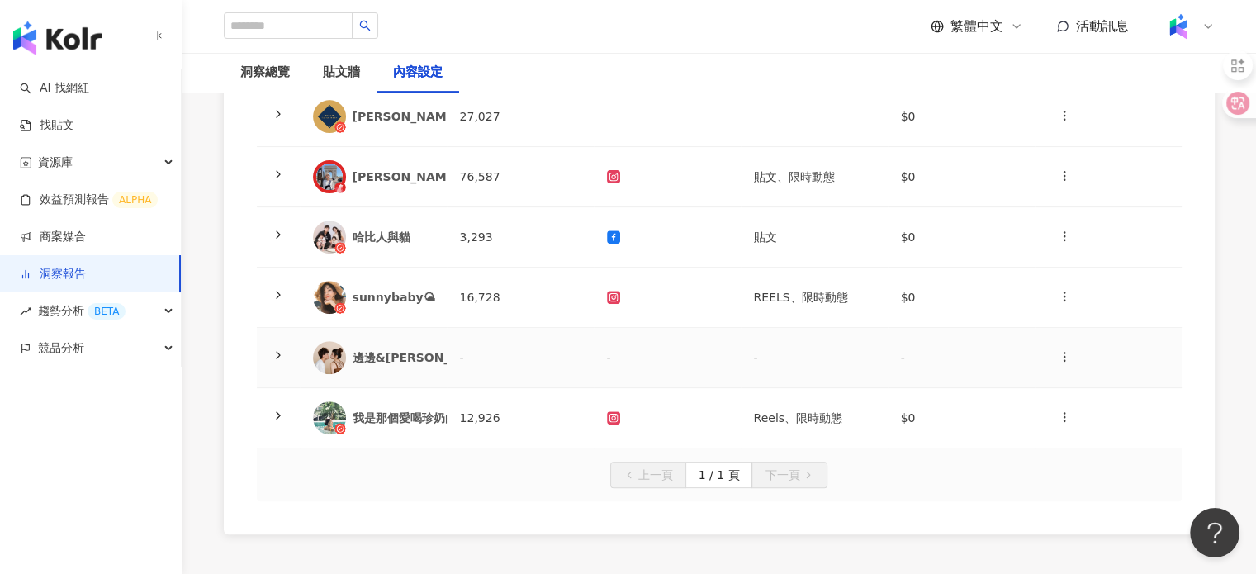
click at [504, 328] on td "-" at bounding box center [520, 358] width 147 height 60
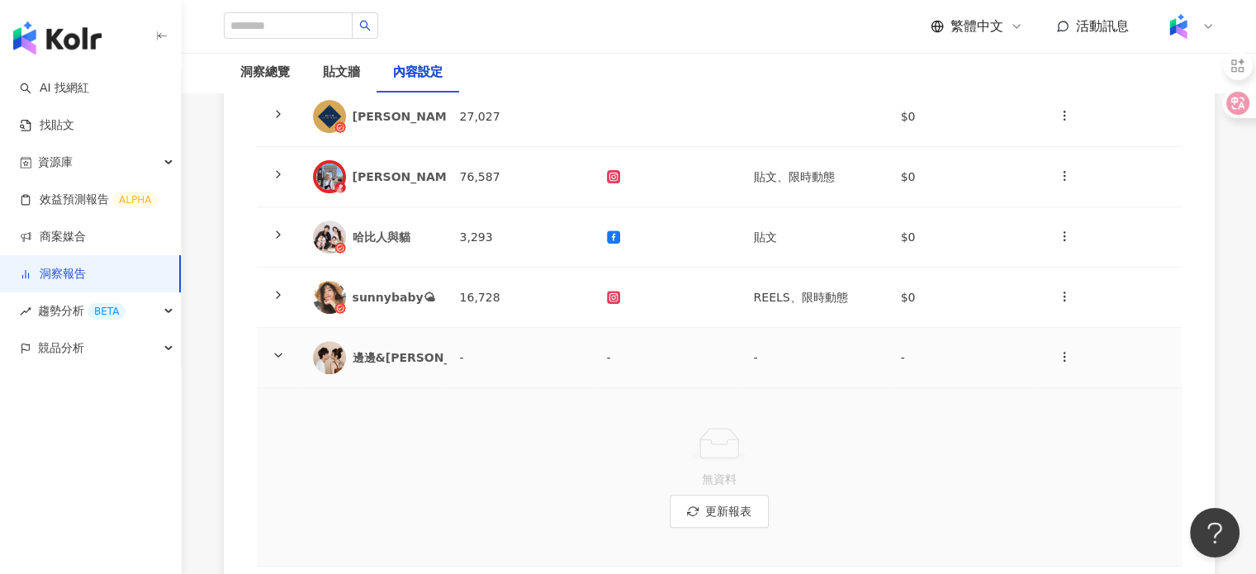
click at [504, 328] on td "-" at bounding box center [520, 358] width 147 height 60
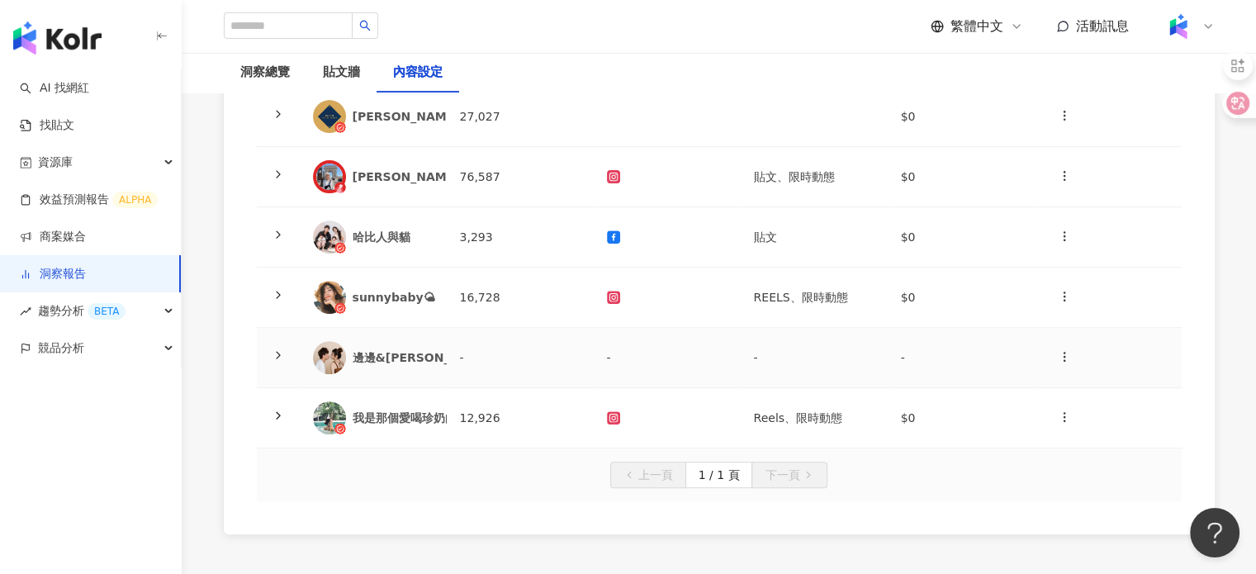
click at [504, 328] on td "-" at bounding box center [520, 358] width 147 height 60
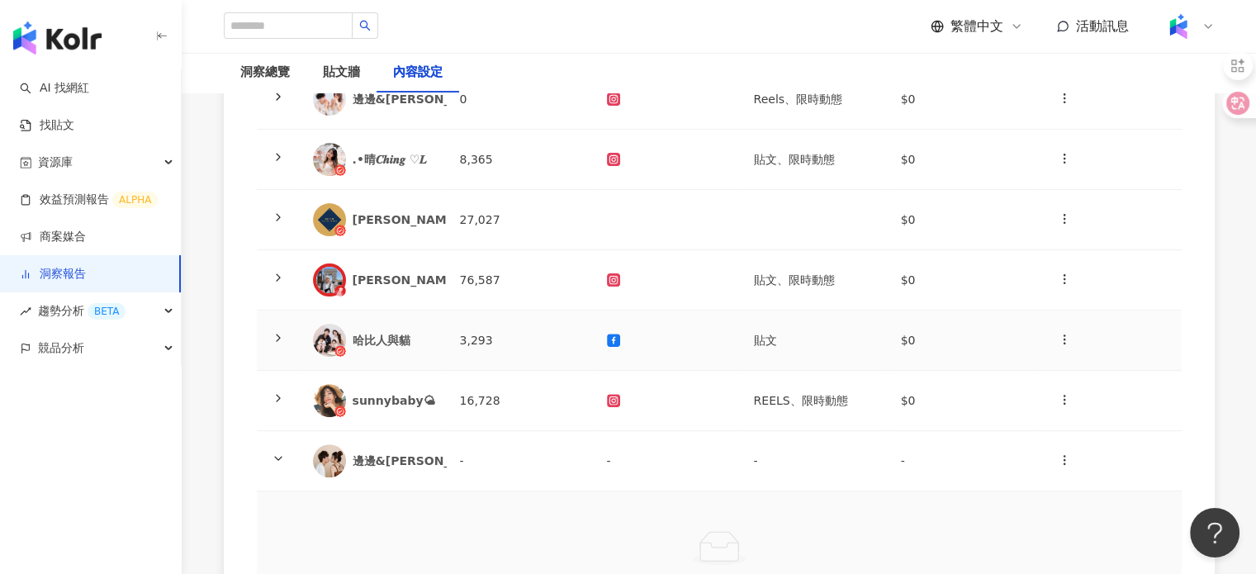
scroll to position [661, 0]
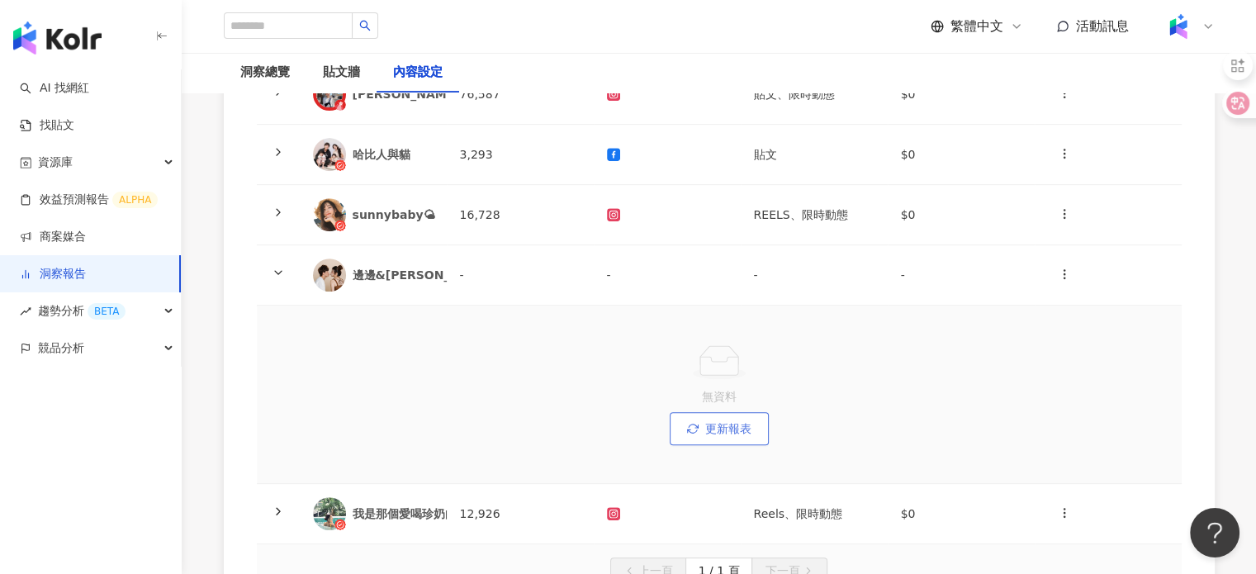
click at [716, 422] on span "更新報表" at bounding box center [728, 428] width 46 height 13
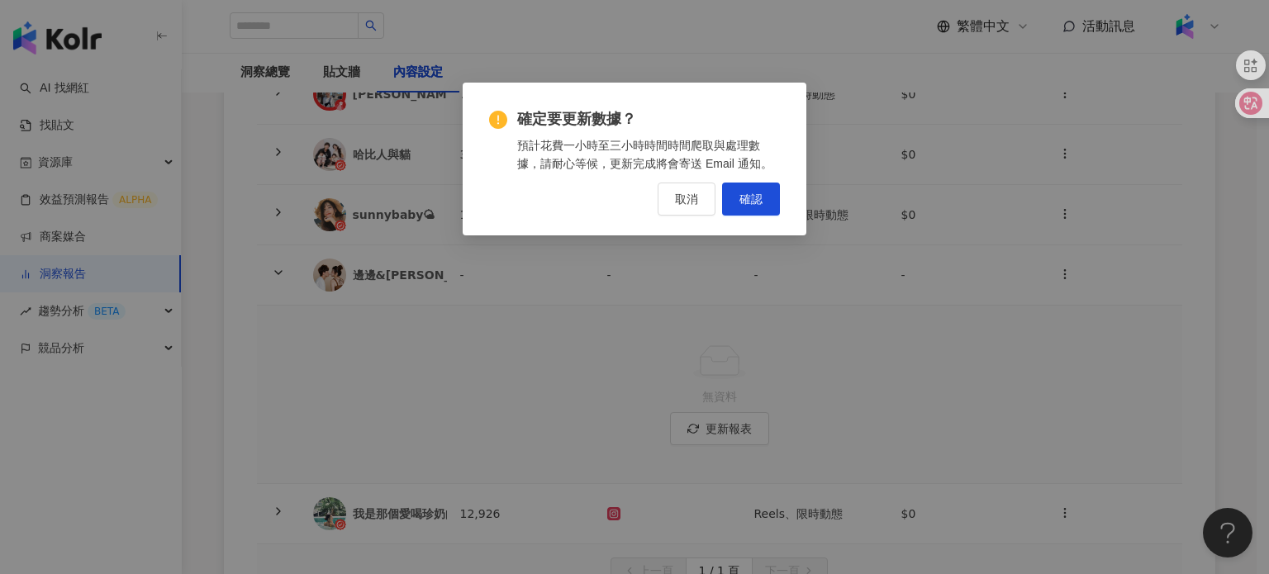
click at [923, 161] on div "確定要更新數據？ 預計花費一小時至三小時時間時間爬取與處理數據，請耐心等候，更新完成將會寄送 Email 通知。 取消 確認" at bounding box center [634, 287] width 1269 height 574
click at [684, 204] on span "取消" at bounding box center [686, 198] width 23 height 13
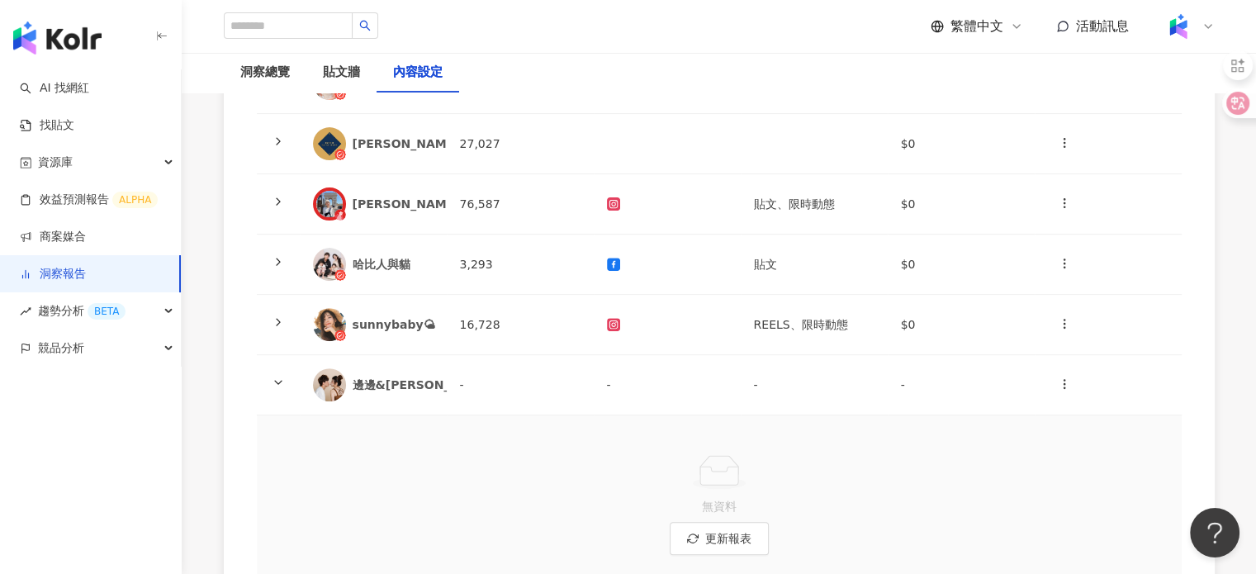
scroll to position [578, 0]
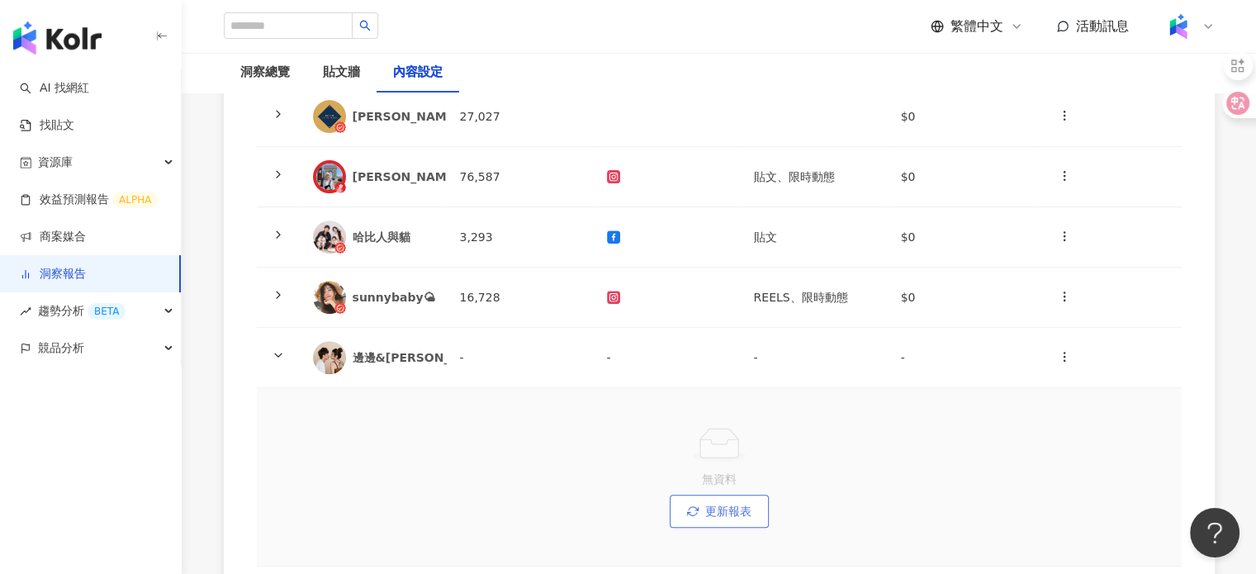
click at [708, 505] on span "更新報表" at bounding box center [728, 511] width 46 height 13
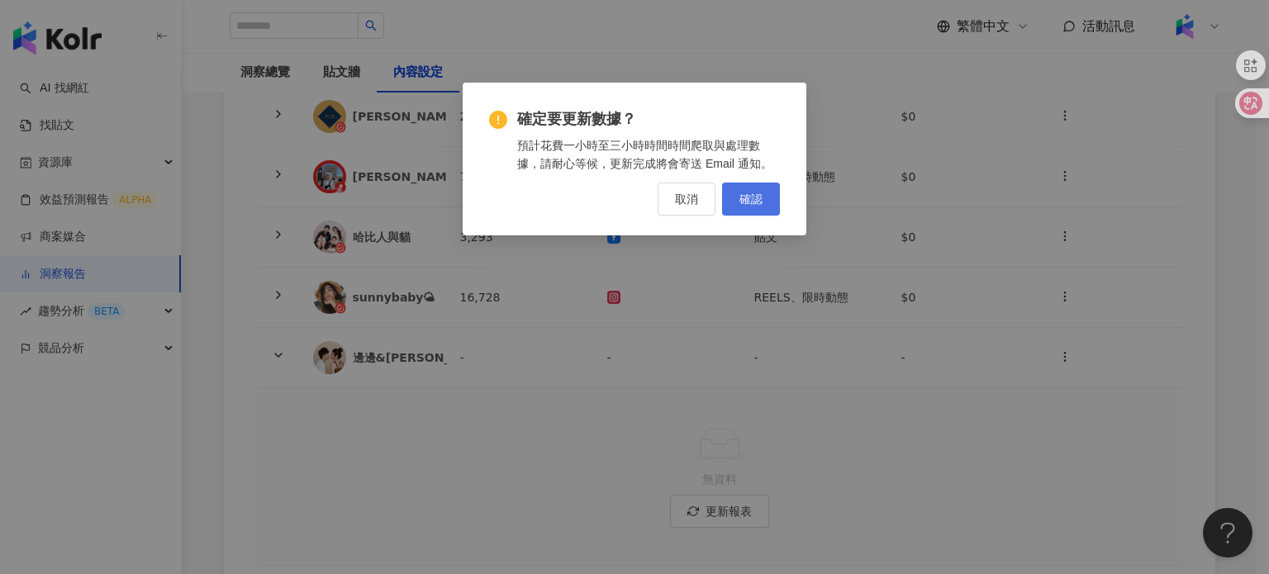
click at [737, 199] on button "確認" at bounding box center [751, 199] width 58 height 33
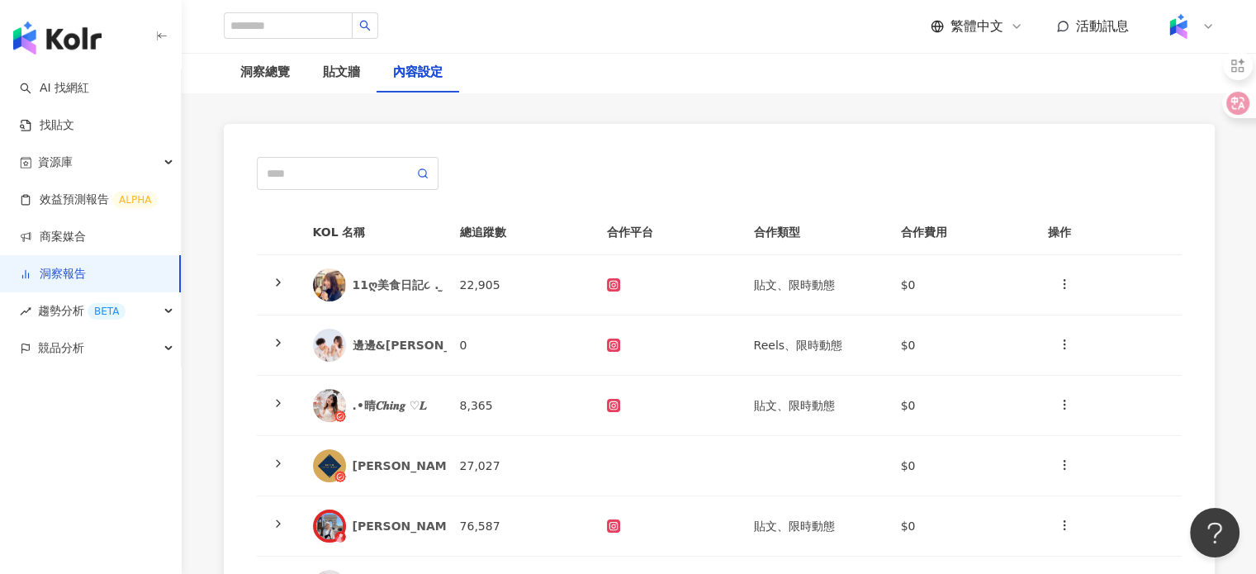
scroll to position [64, 0]
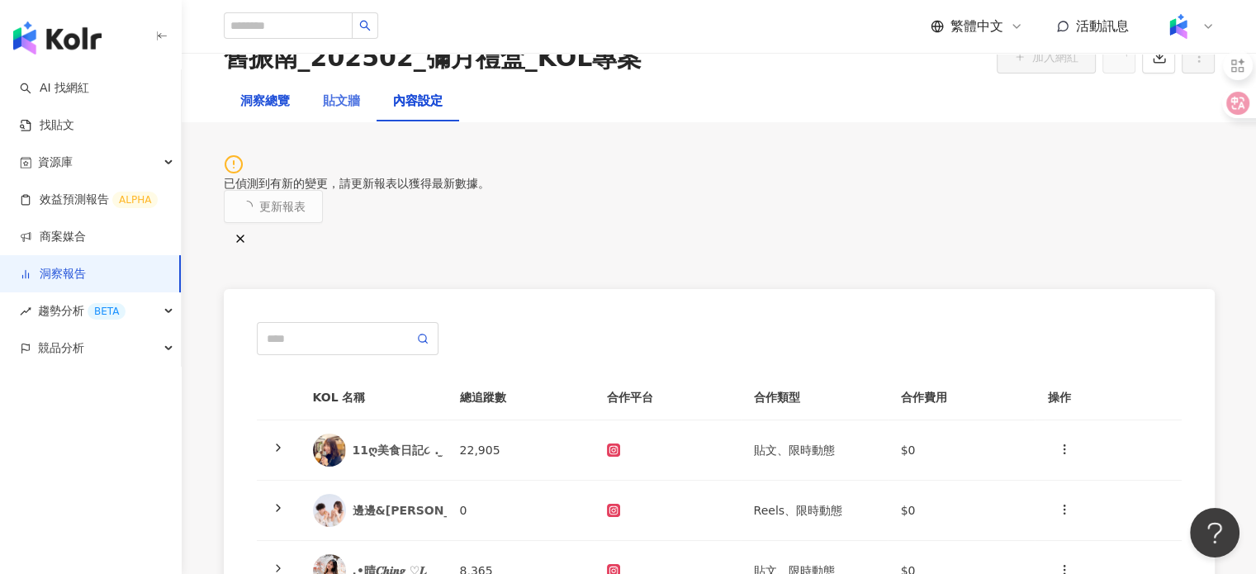
drag, startPoint x: 282, startPoint y: 92, endPoint x: 310, endPoint y: 93, distance: 28.1
click at [281, 92] on div "洞察總覽" at bounding box center [265, 102] width 50 height 20
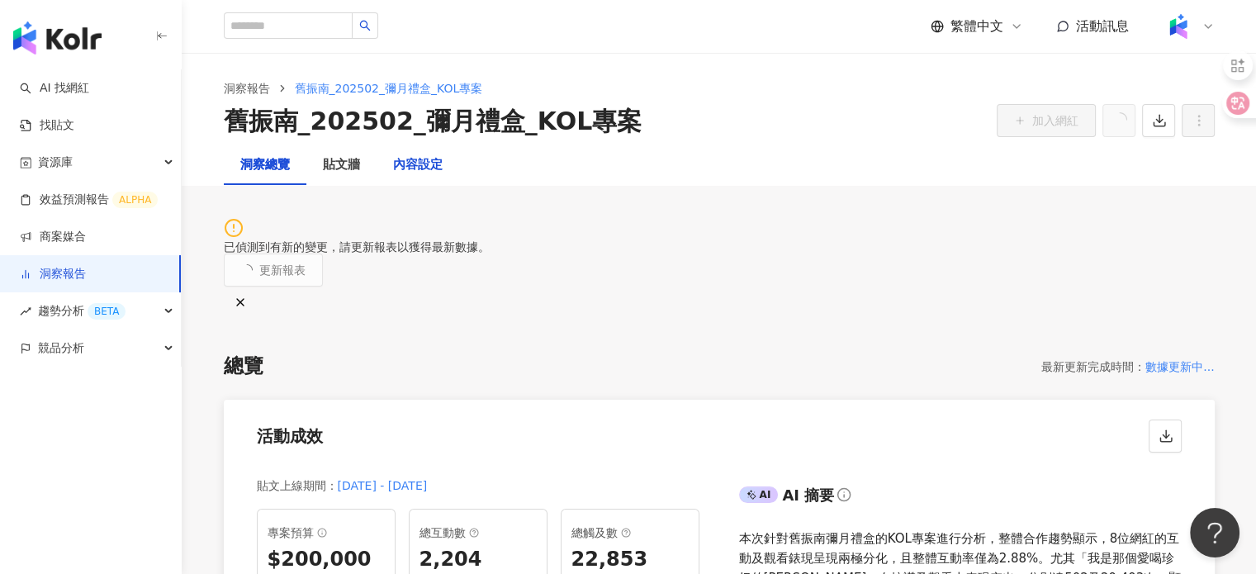
click at [418, 164] on div "內容設定" at bounding box center [418, 165] width 50 height 20
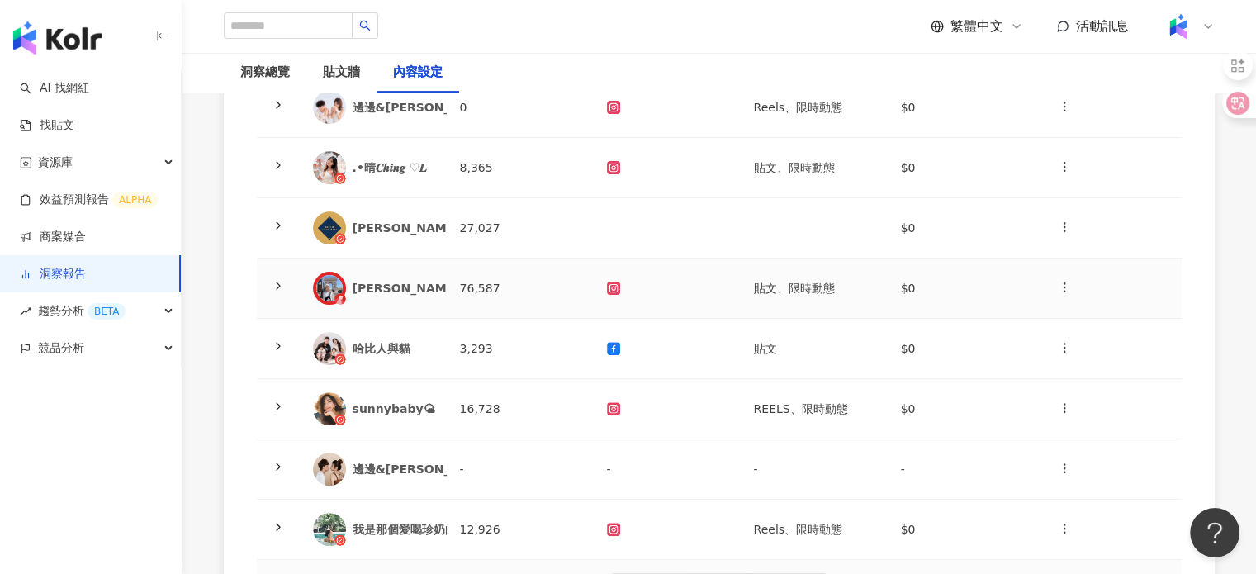
scroll to position [496, 0]
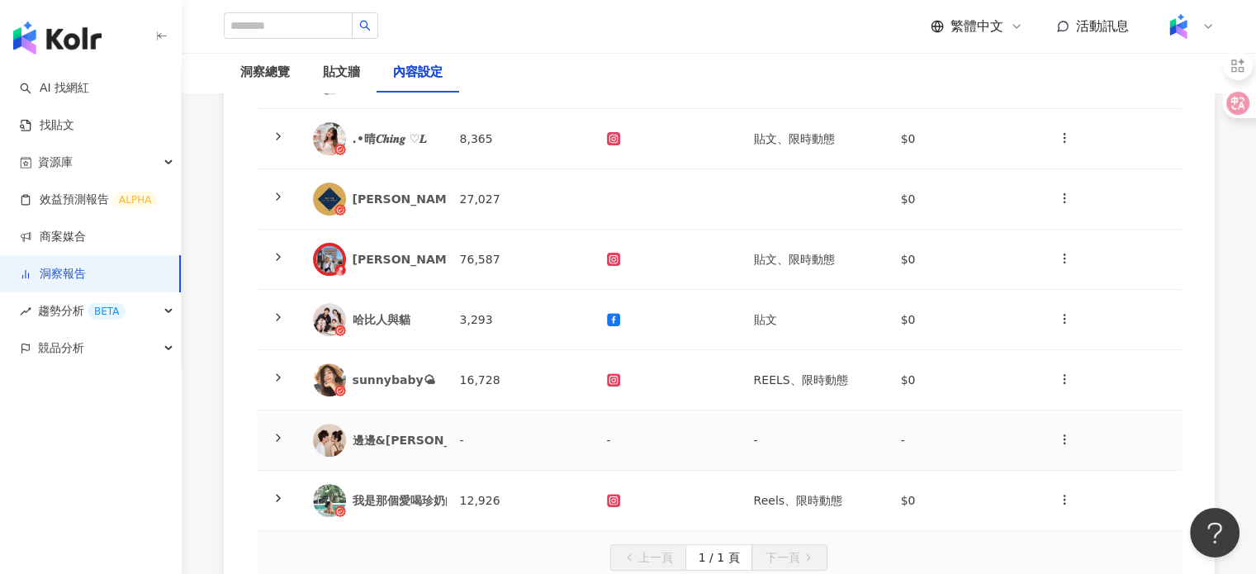
click at [398, 372] on div "sunnybaby🌤" at bounding box center [394, 380] width 83 height 17
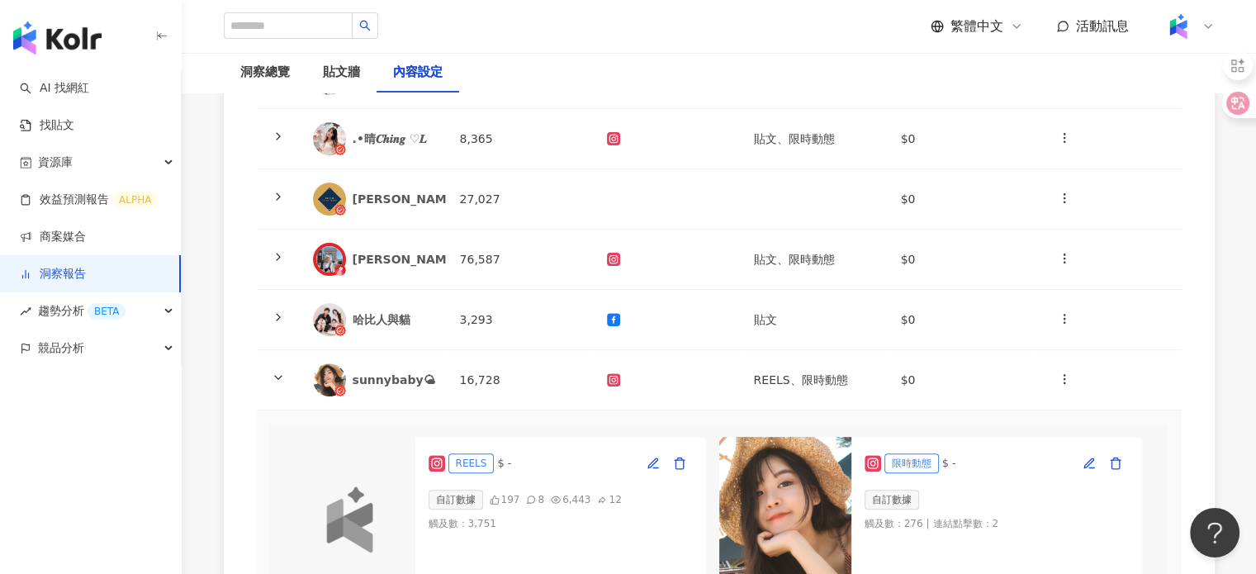
scroll to position [661, 0]
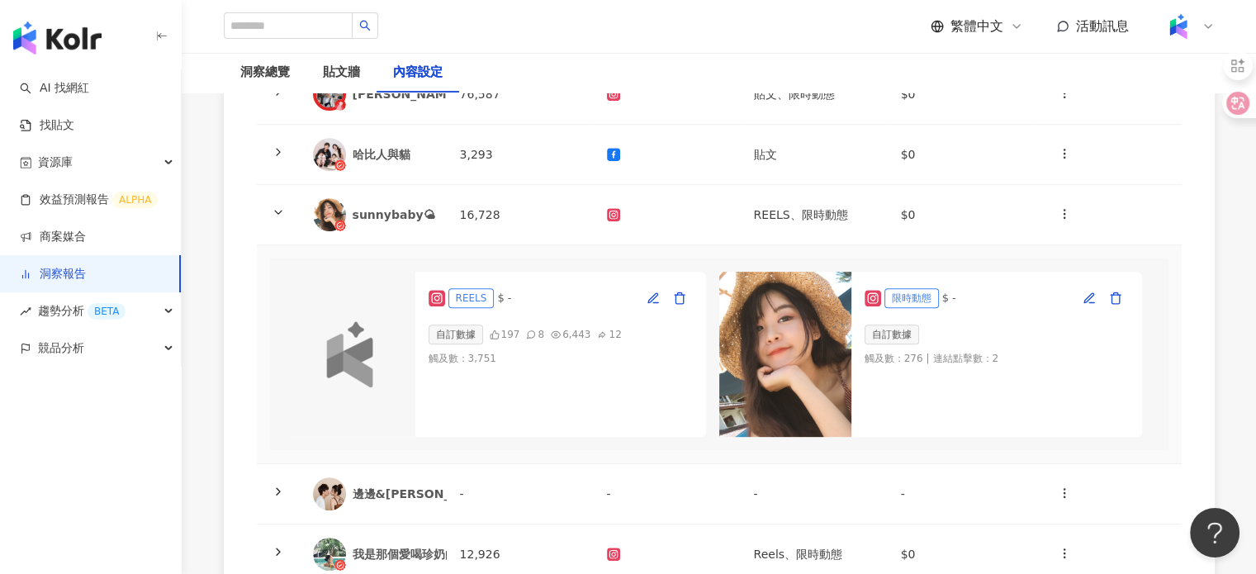
drag, startPoint x: 535, startPoint y: 244, endPoint x: 573, endPoint y: 149, distance: 102.3
click at [535, 285] on div "REELS $ -" at bounding box center [561, 298] width 264 height 26
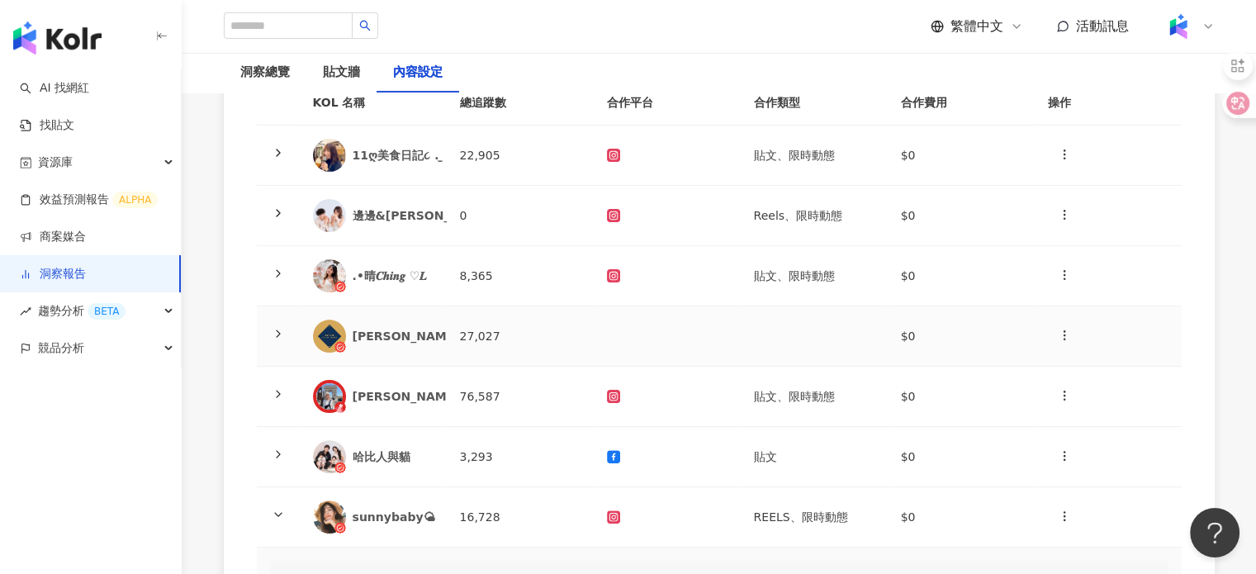
scroll to position [330, 0]
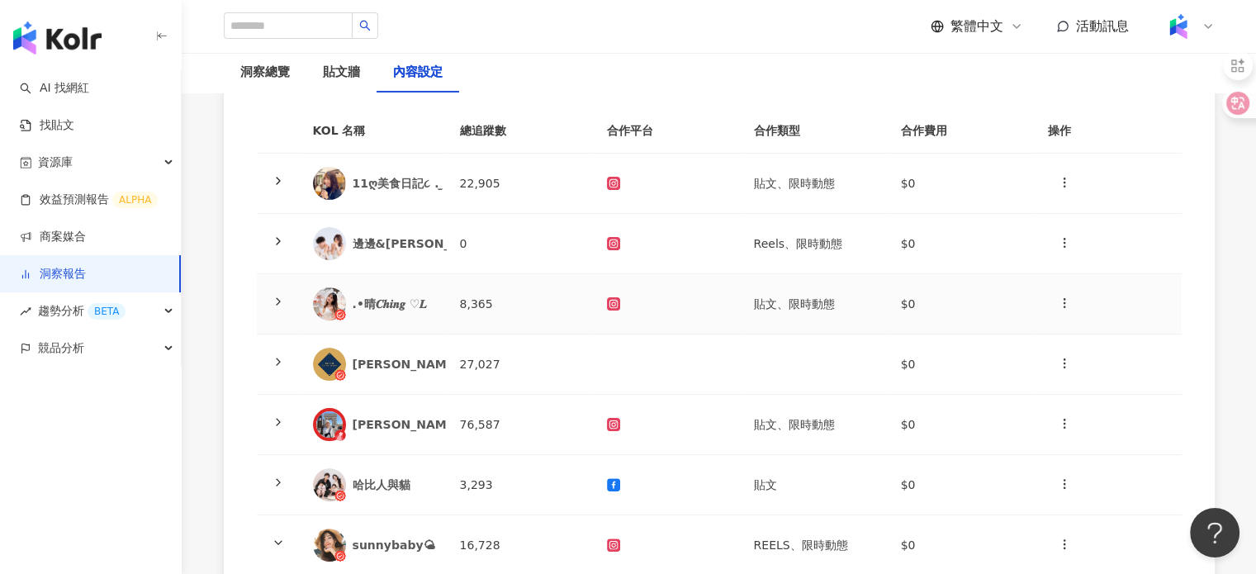
click at [408, 296] on div ".•晴𝑪𝒉𝒊𝒏𝒈 ♡𝑳" at bounding box center [393, 304] width 81 height 17
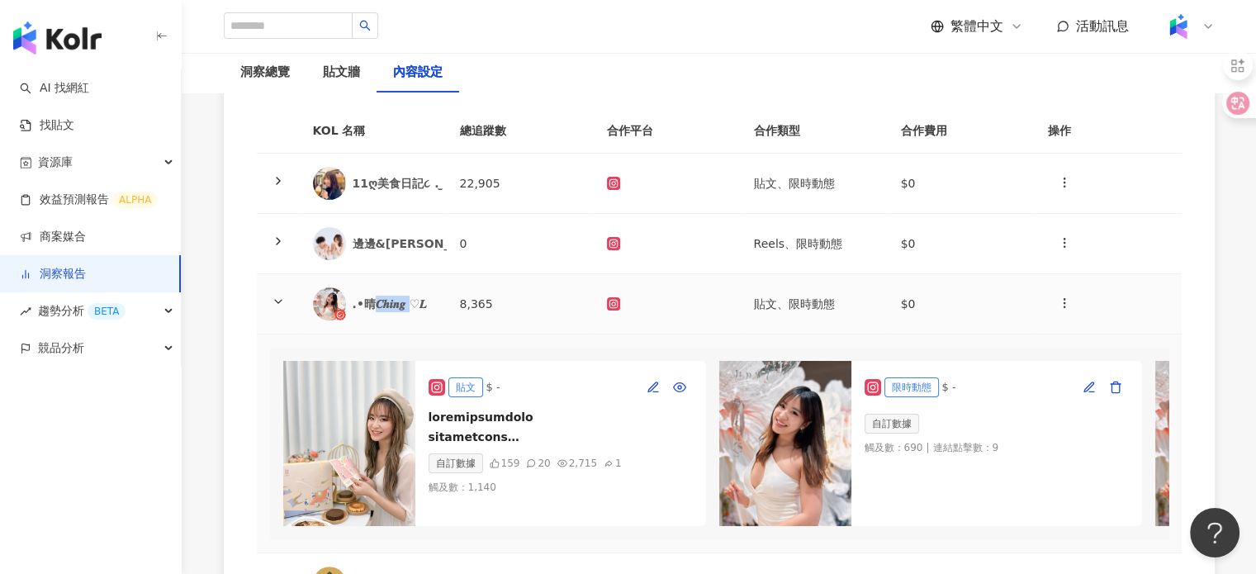
click at [408, 296] on div ".•晴𝑪𝒉𝒊𝒏𝒈 ♡𝑳" at bounding box center [393, 304] width 81 height 17
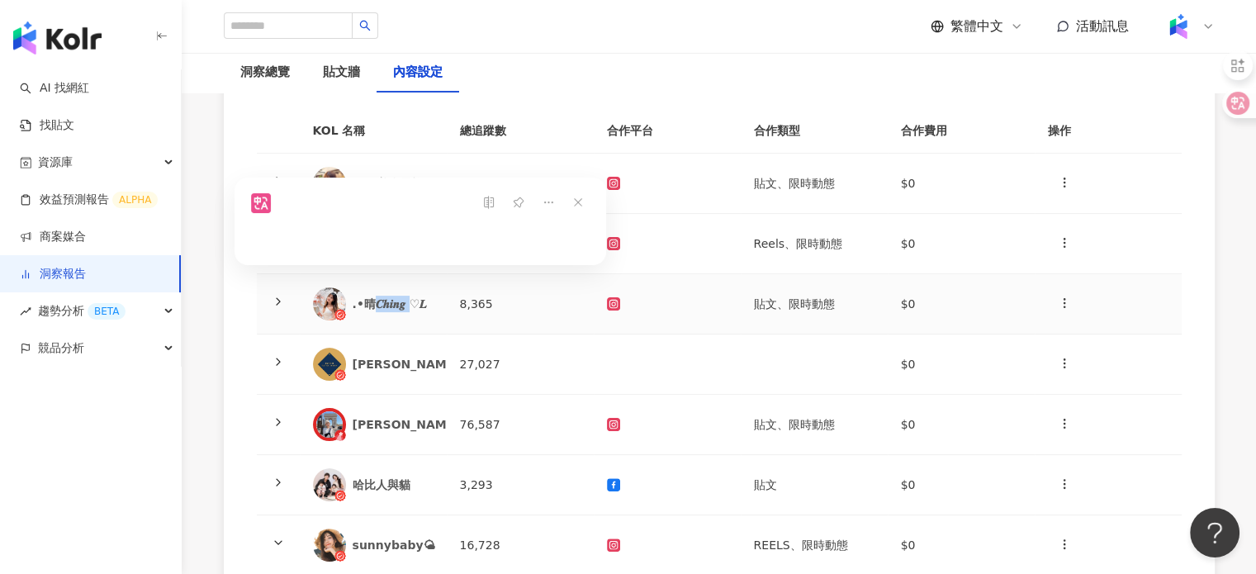
click at [416, 287] on div ".•晴𝑪𝒉𝒊𝒏𝒈 ♡𝑳" at bounding box center [373, 303] width 121 height 33
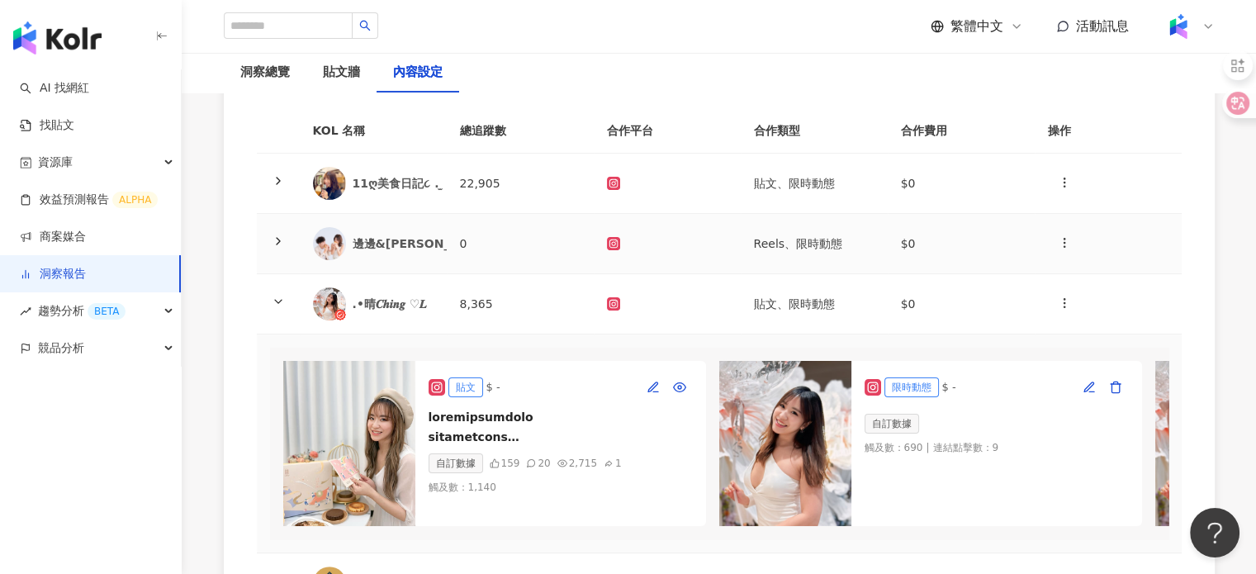
click at [380, 159] on td "𝟭𝟭ღ美食日記૮ . ̫ . ა｜雙北 ⋄ 土城 ⋄ 全台" at bounding box center [373, 184] width 147 height 60
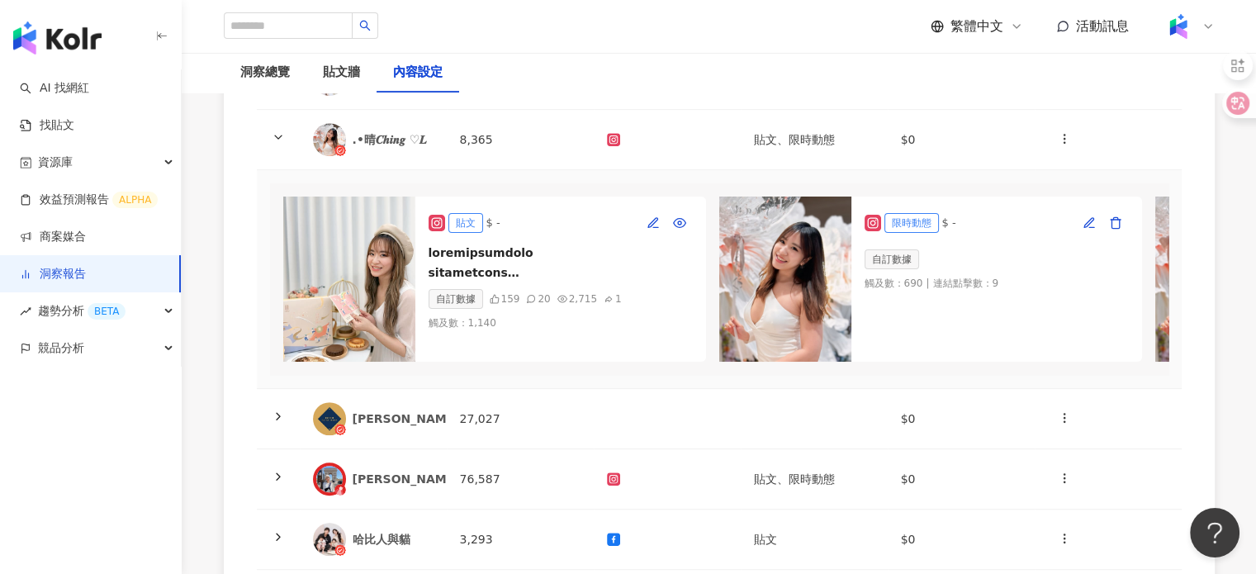
scroll to position [826, 0]
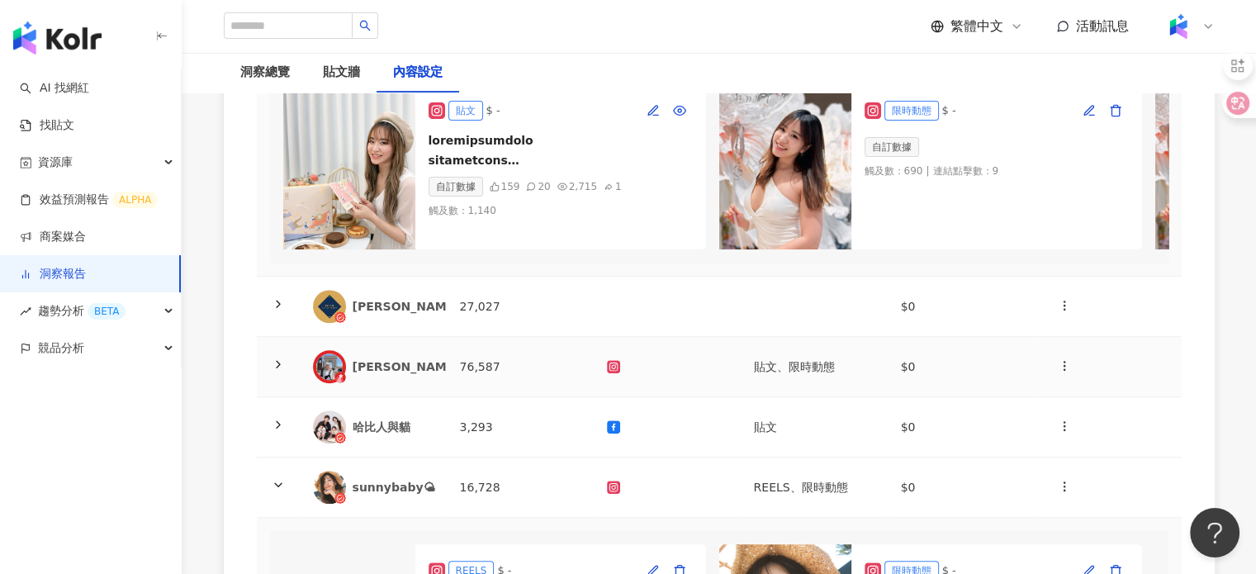
click at [399, 359] on div "陳思彤 Tong" at bounding box center [373, 366] width 121 height 33
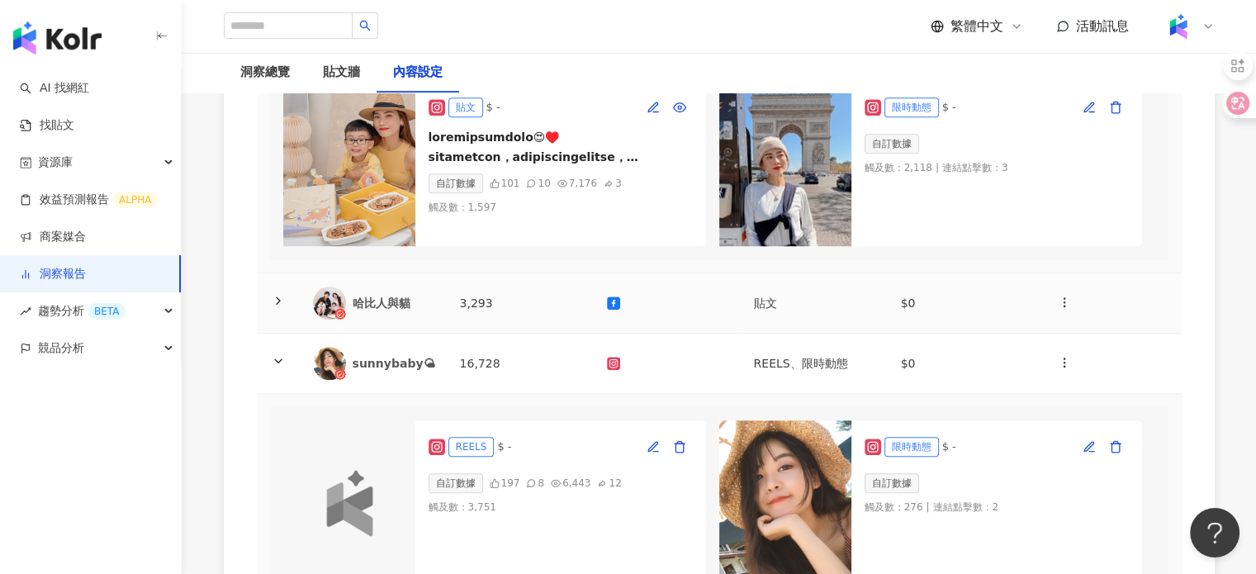
scroll to position [1487, 0]
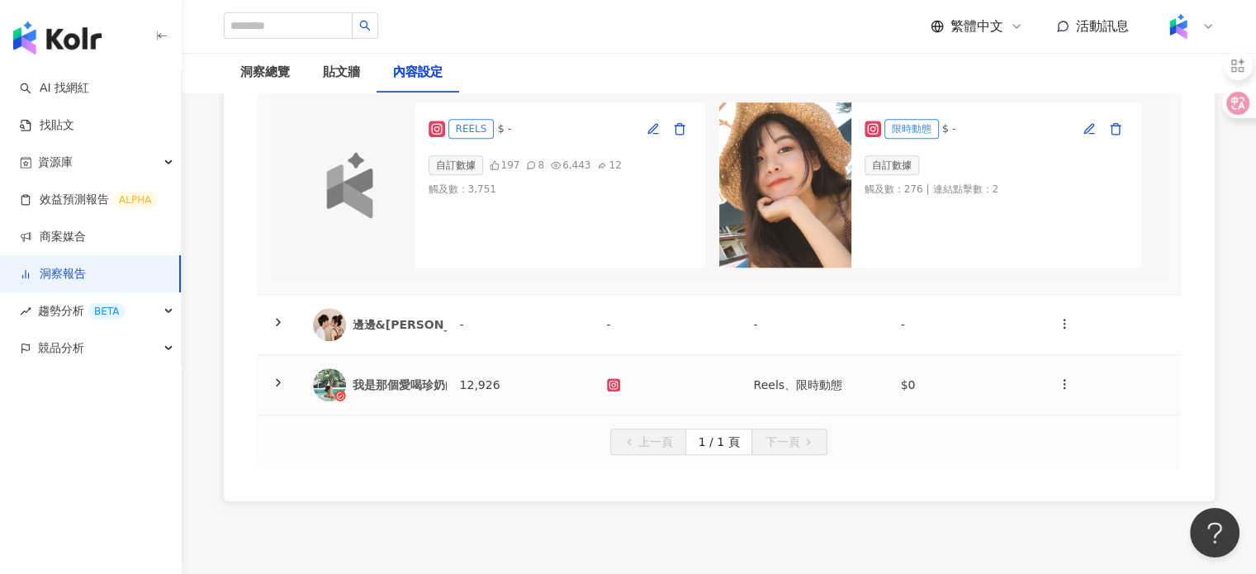
click at [414, 393] on div "我是那個愛喝珍奶的Amy" at bounding box center [458, 385] width 211 height 17
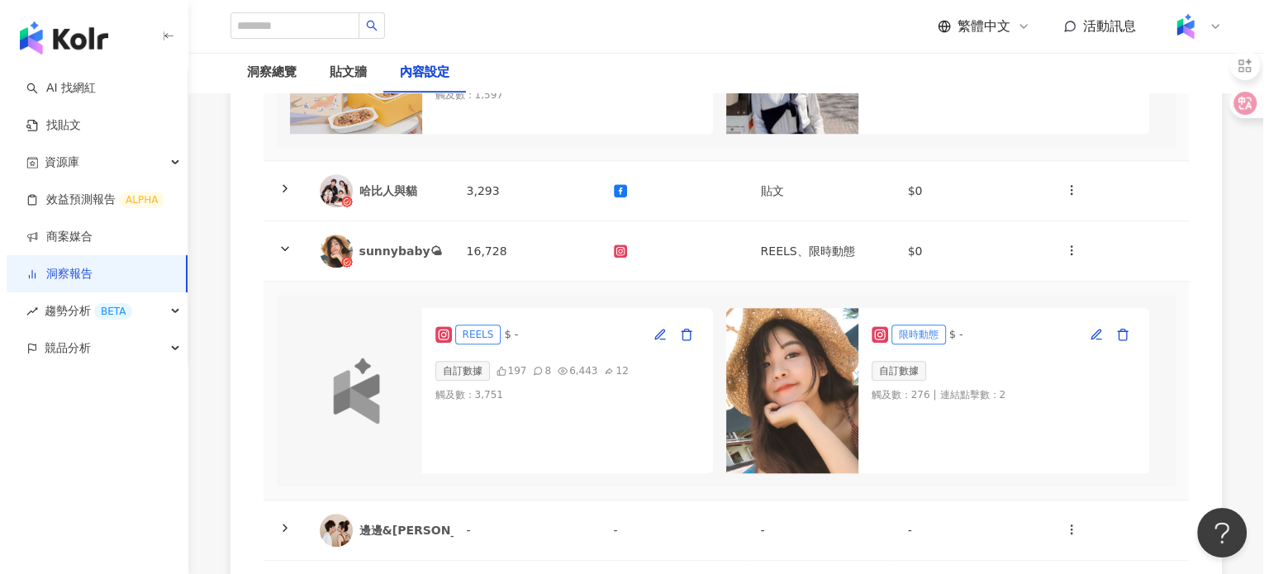
scroll to position [1239, 0]
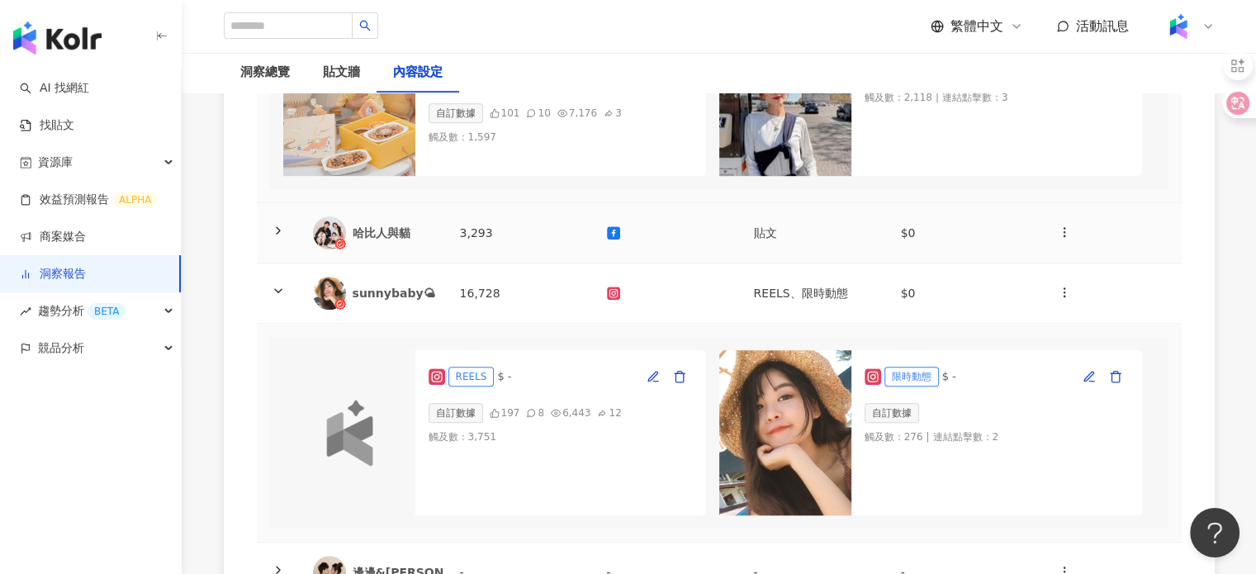
click at [391, 237] on div "哈比人與貓" at bounding box center [373, 232] width 121 height 33
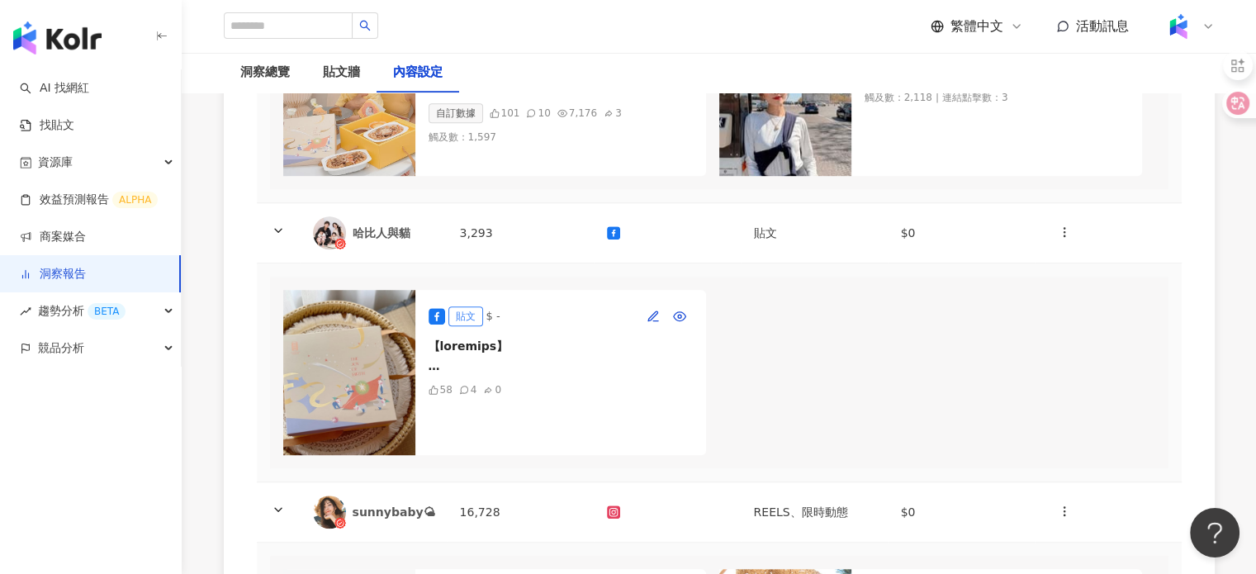
click at [330, 313] on img at bounding box center [349, 372] width 132 height 165
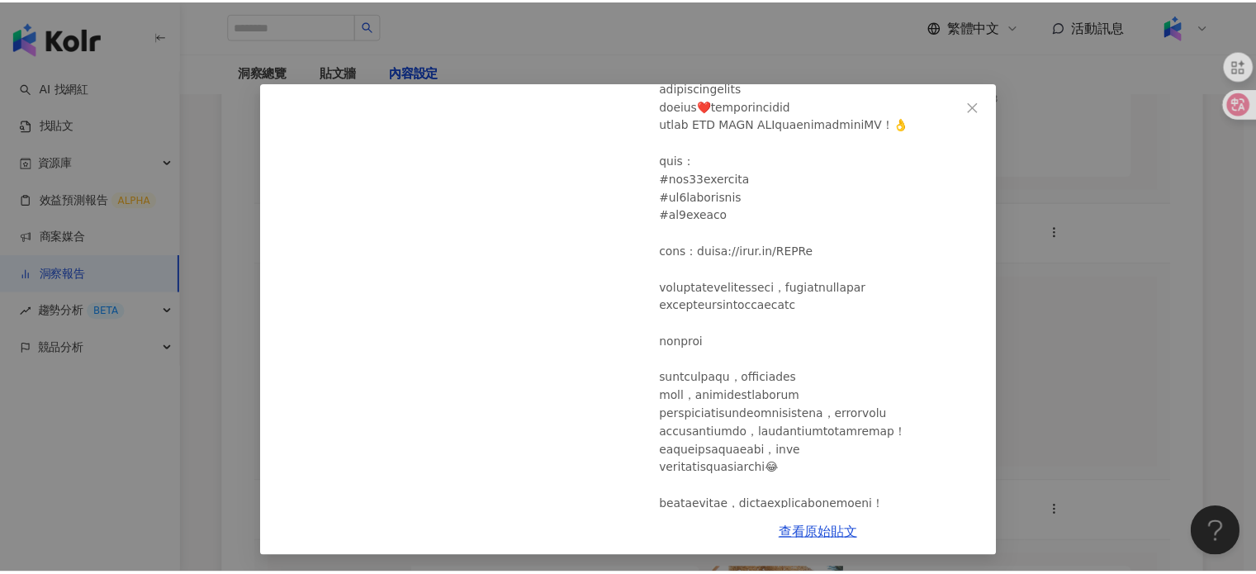
scroll to position [0, 0]
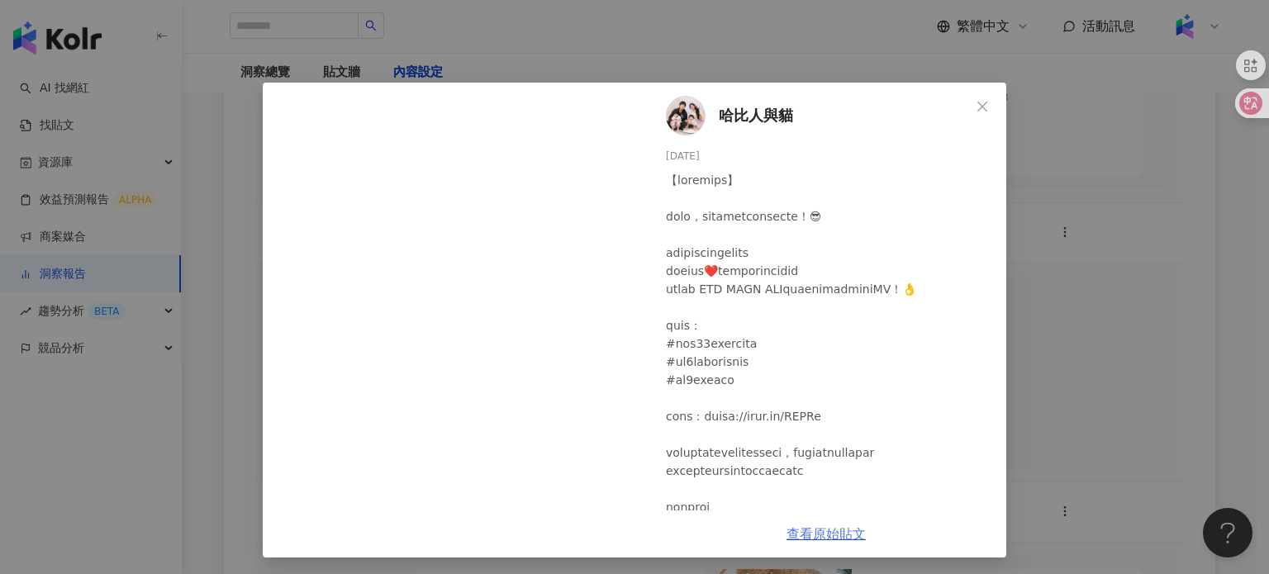
click at [842, 534] on link "查看原始貼文" at bounding box center [825, 534] width 79 height 16
click at [965, 103] on span "Close" at bounding box center [981, 106] width 33 height 13
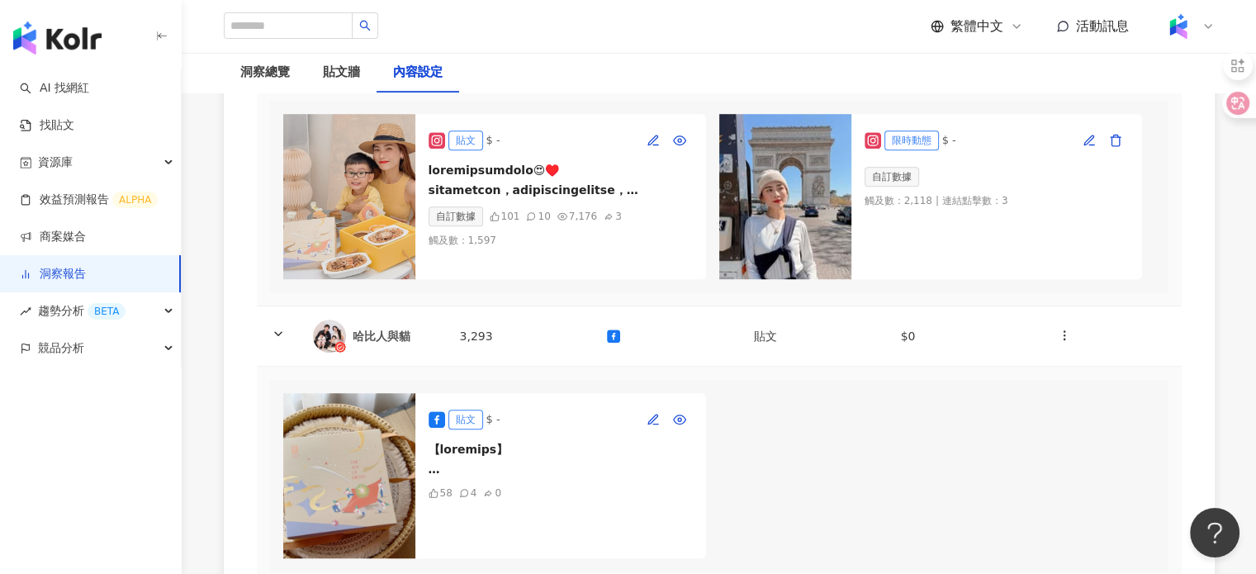
scroll to position [991, 0]
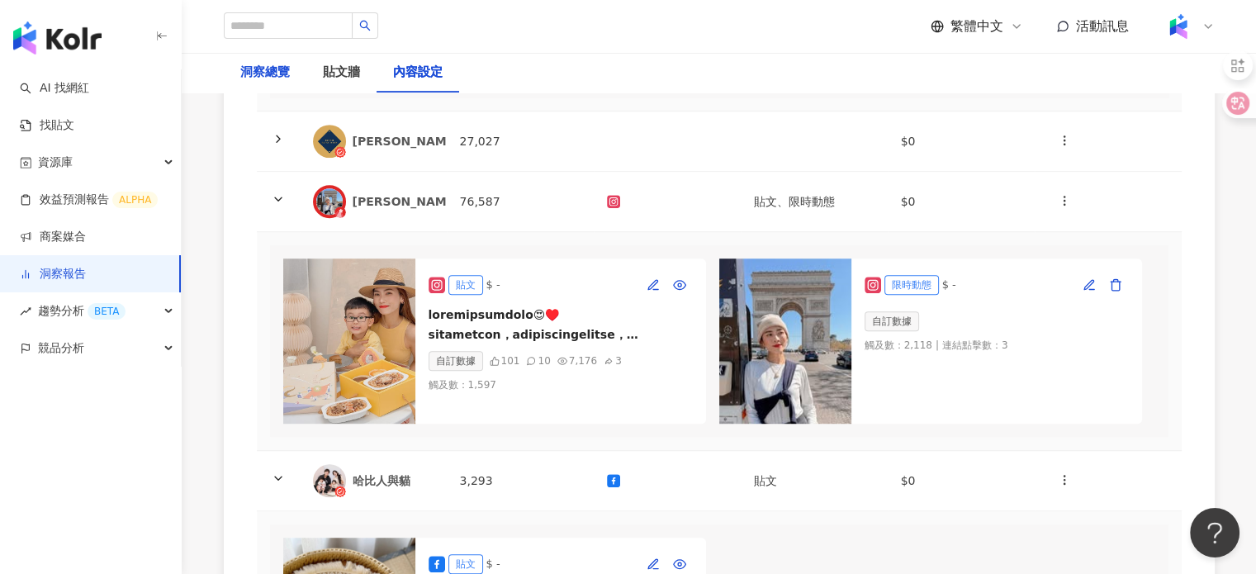
click at [260, 71] on div "洞察總覽" at bounding box center [265, 73] width 50 height 20
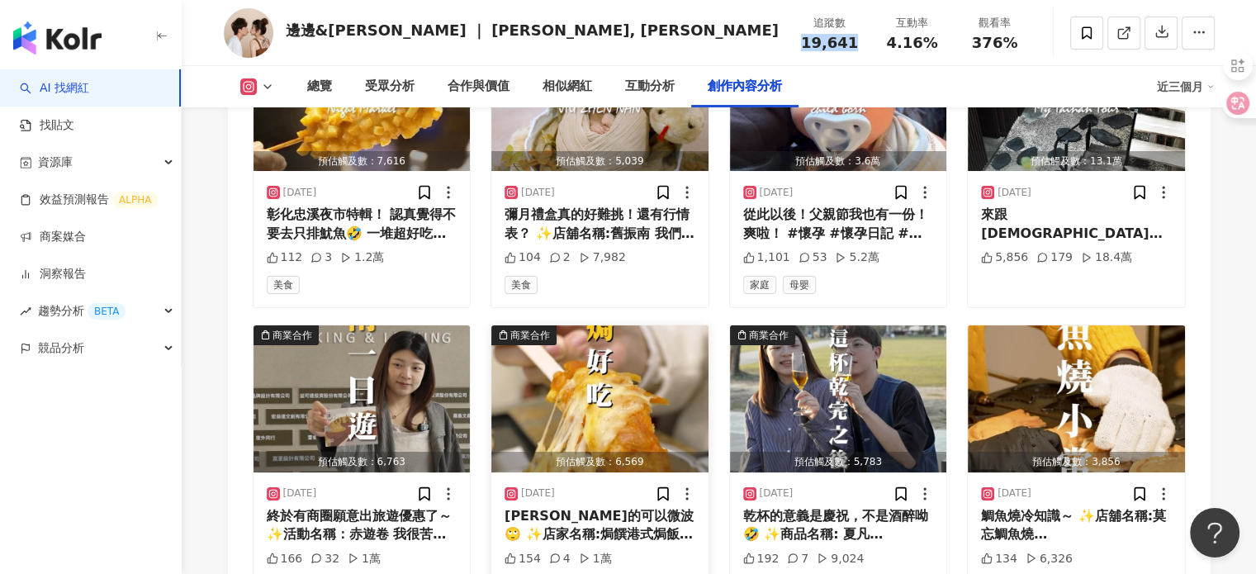
scroll to position [6359, 0]
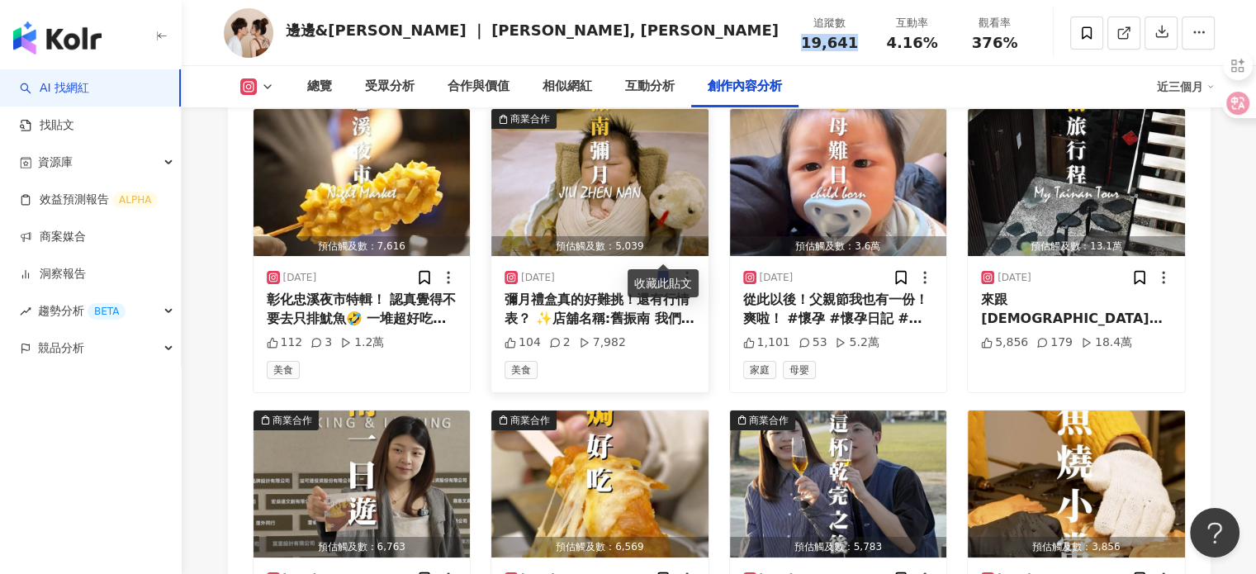
click at [575, 164] on img "button" at bounding box center [599, 182] width 217 height 147
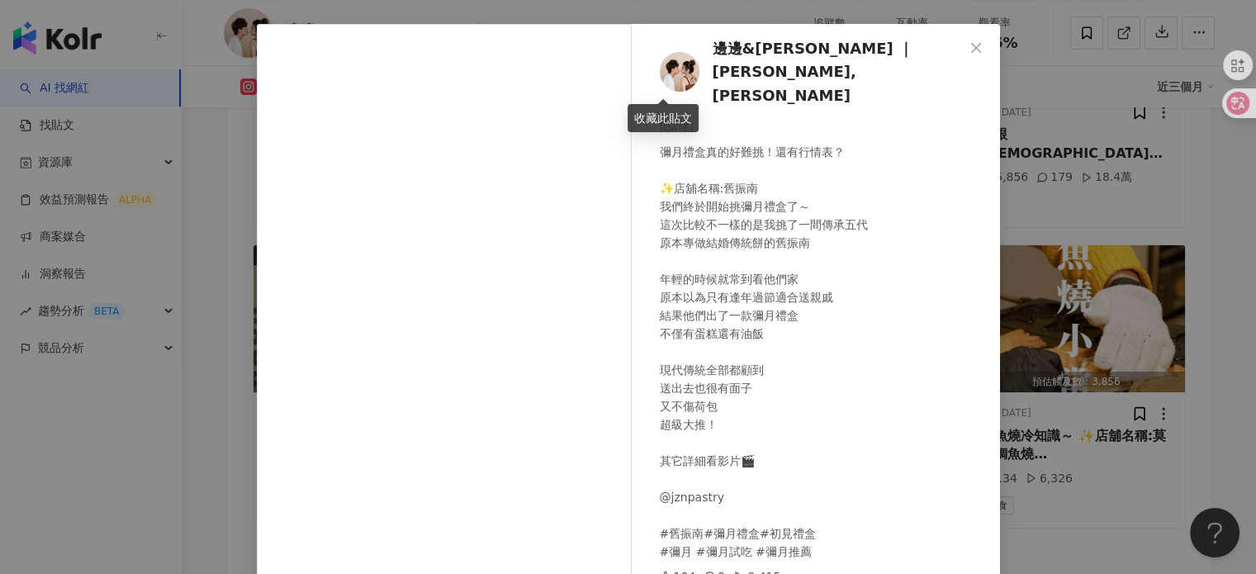
scroll to position [168, 0]
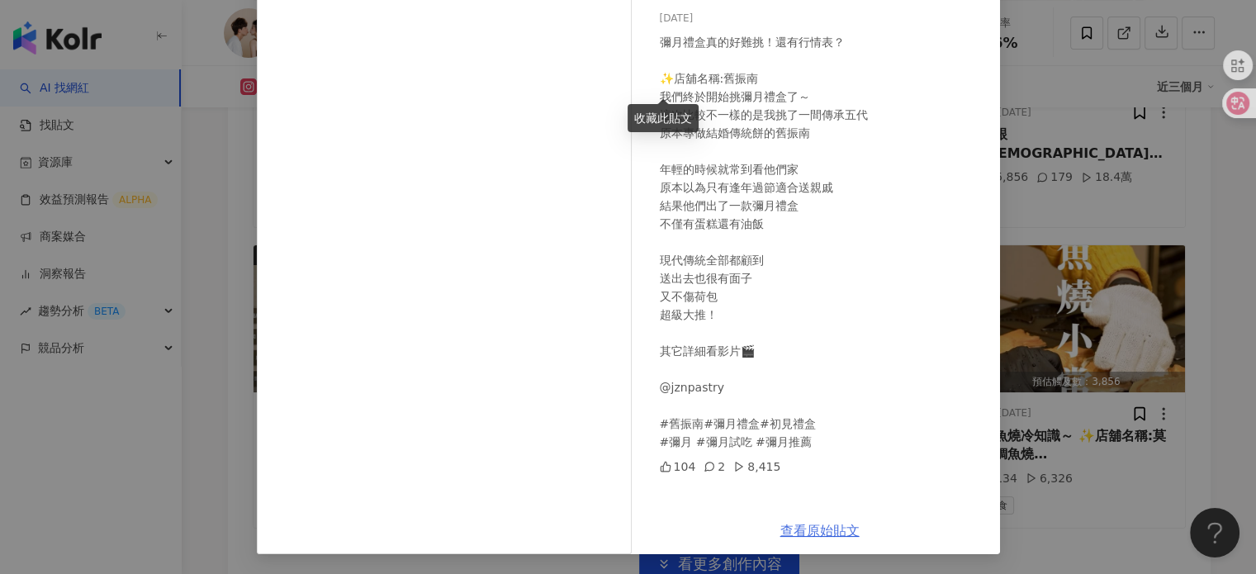
click at [786, 523] on link "查看原始貼文" at bounding box center [819, 531] width 79 height 16
click at [1077, 185] on div "邊邊&艾倫 ｜ CHEN, WEI-CHI 2025/4/29 彌月禮盒真的好難挑！還有行情表？ ✨店舖名稱:舊振南 我們終於開始挑彌月禮盒了～ 這次比較不一…" at bounding box center [628, 287] width 1256 height 574
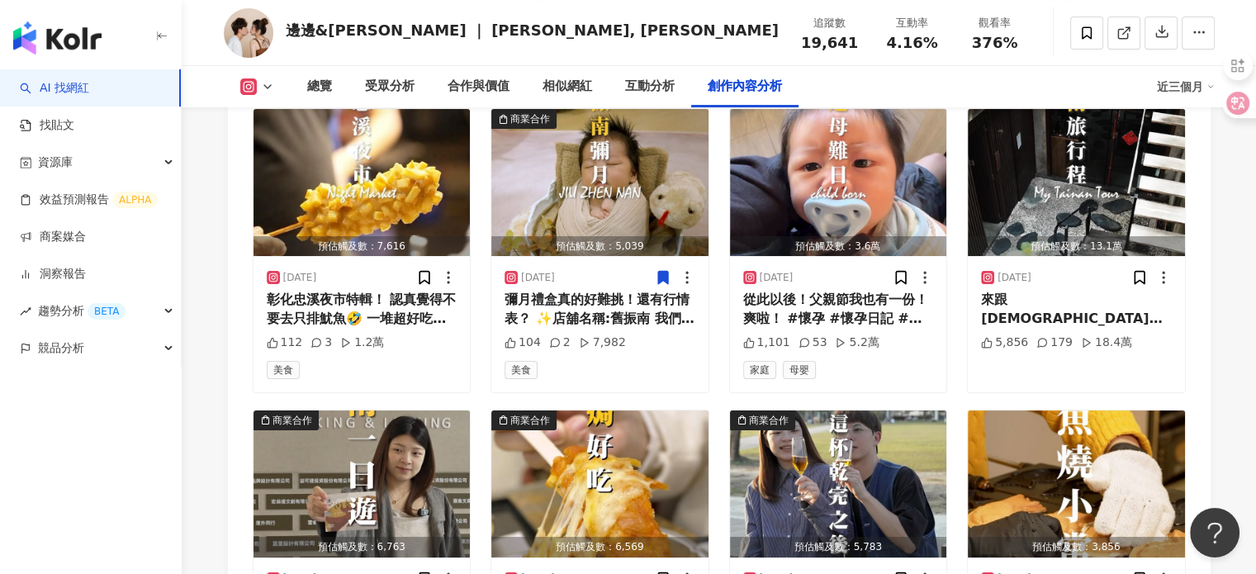
scroll to position [6690, 0]
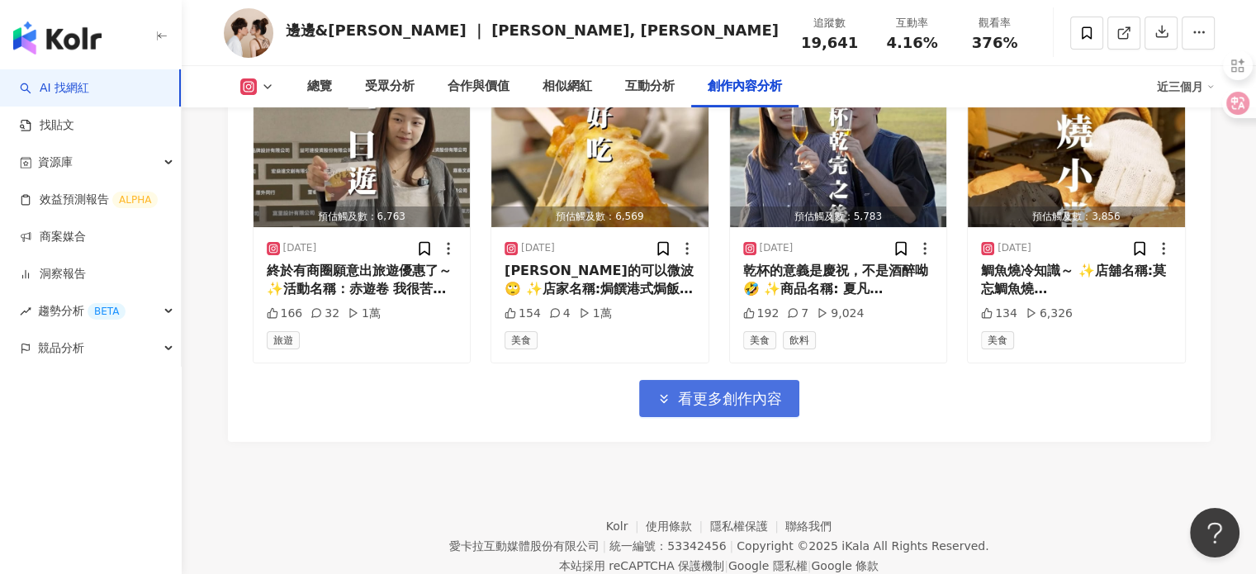
click at [661, 391] on icon "button" at bounding box center [664, 398] width 15 height 15
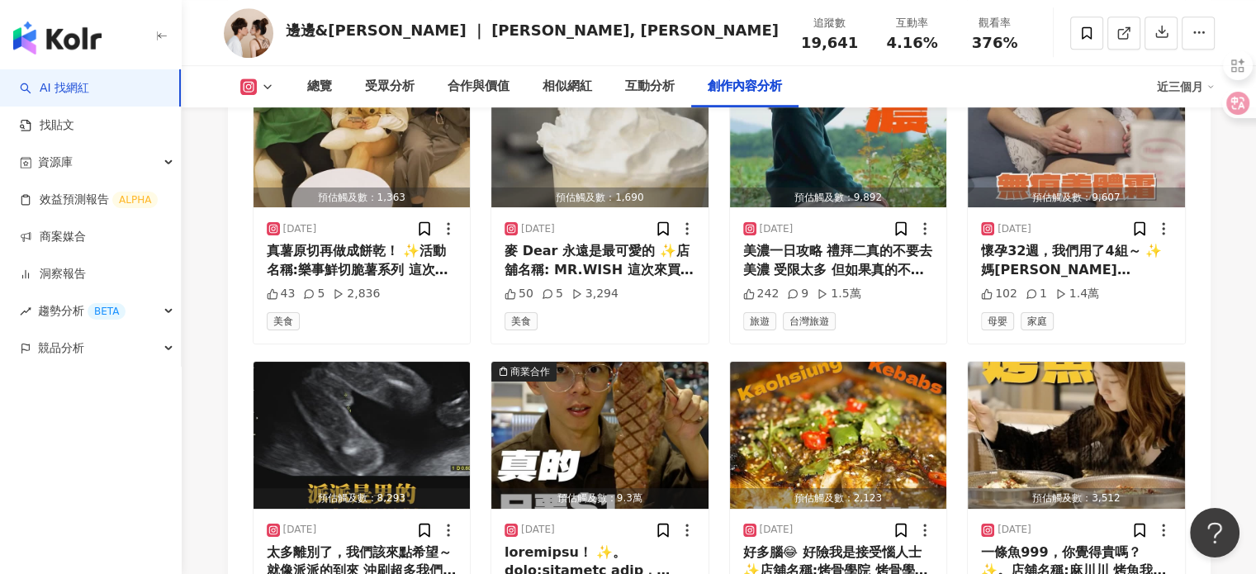
scroll to position [7433, 0]
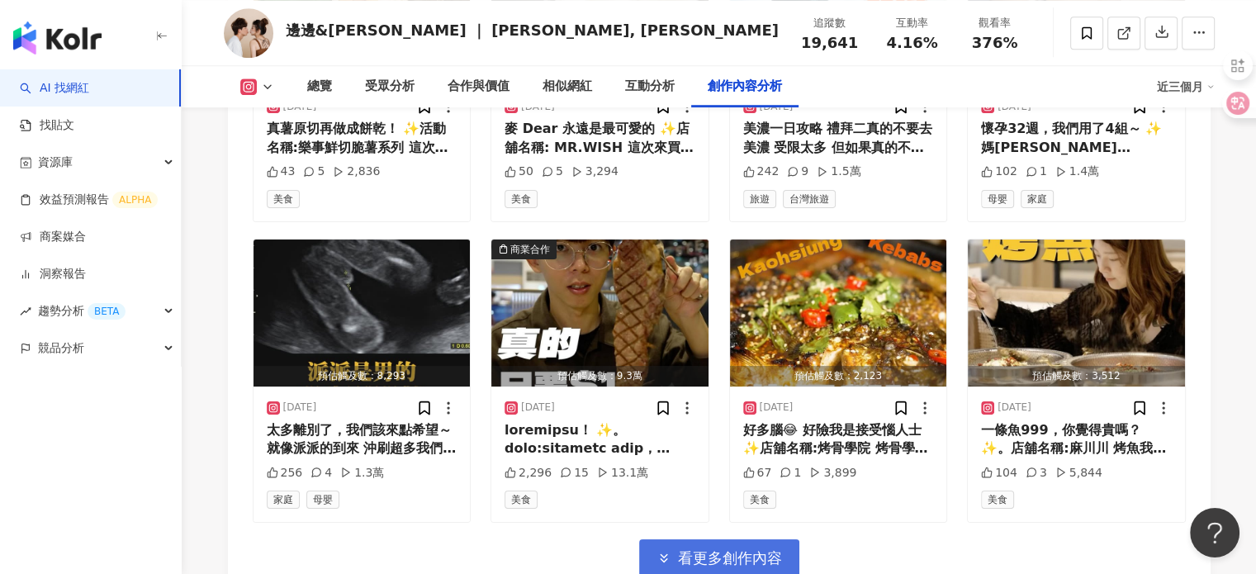
click at [780, 549] on span "看更多創作內容" at bounding box center [730, 558] width 104 height 18
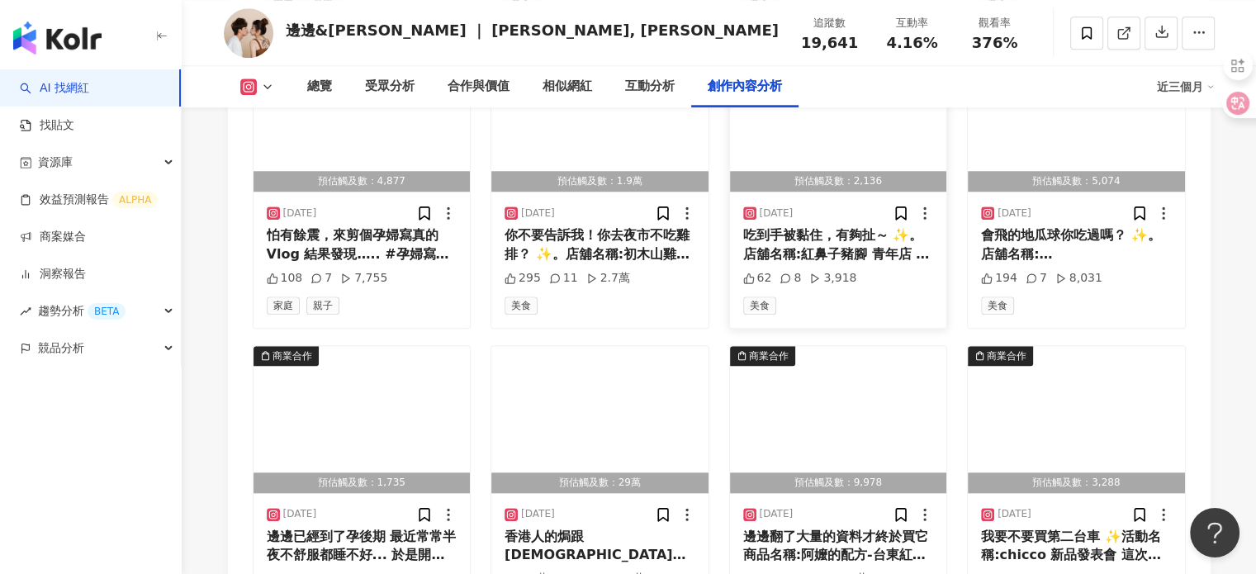
scroll to position [8342, 0]
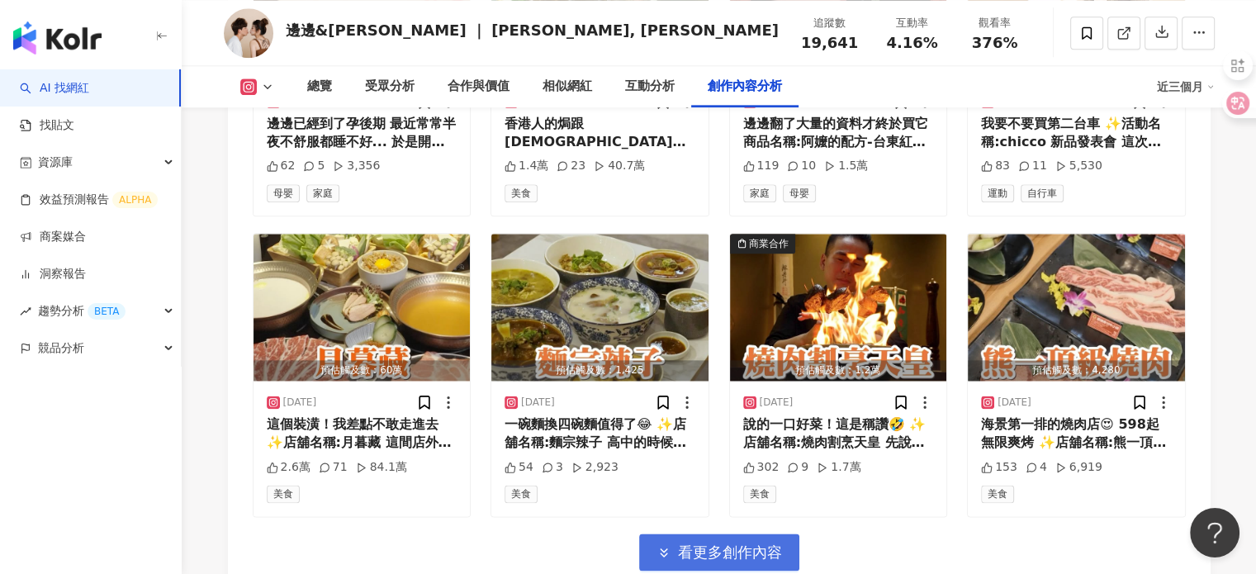
click at [778, 534] on button "看更多創作內容" at bounding box center [719, 552] width 160 height 37
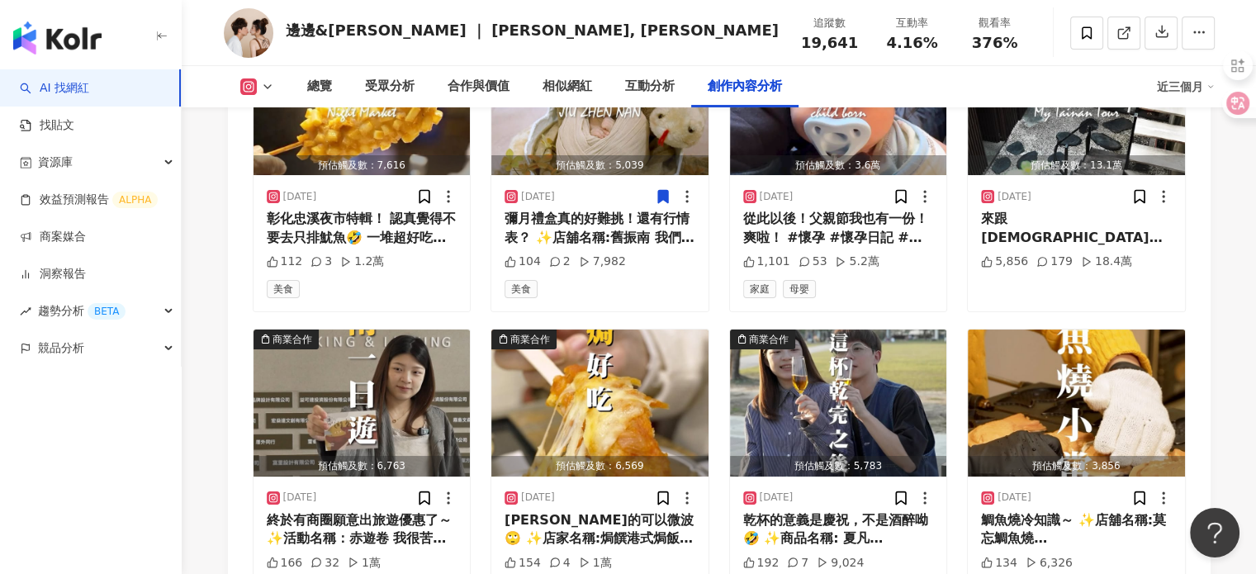
scroll to position [6442, 0]
